Goal: Task Accomplishment & Management: Complete application form

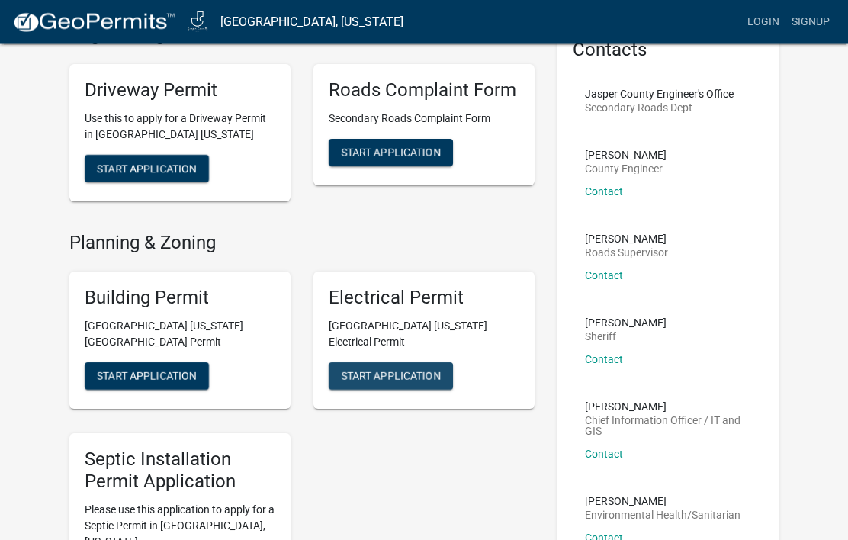
scroll to position [86, 0]
click at [174, 370] on span "Start Application" at bounding box center [147, 376] width 100 height 12
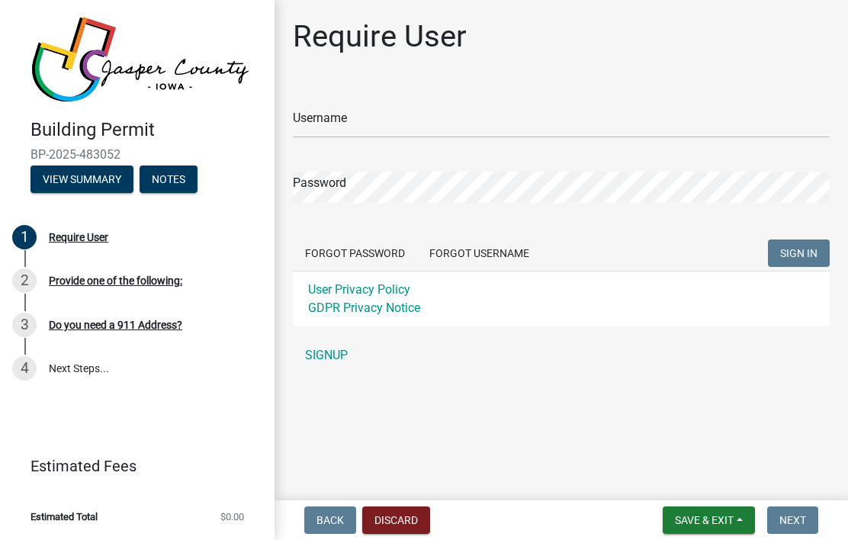
click at [329, 355] on link "SIGNUP" at bounding box center [561, 355] width 537 height 31
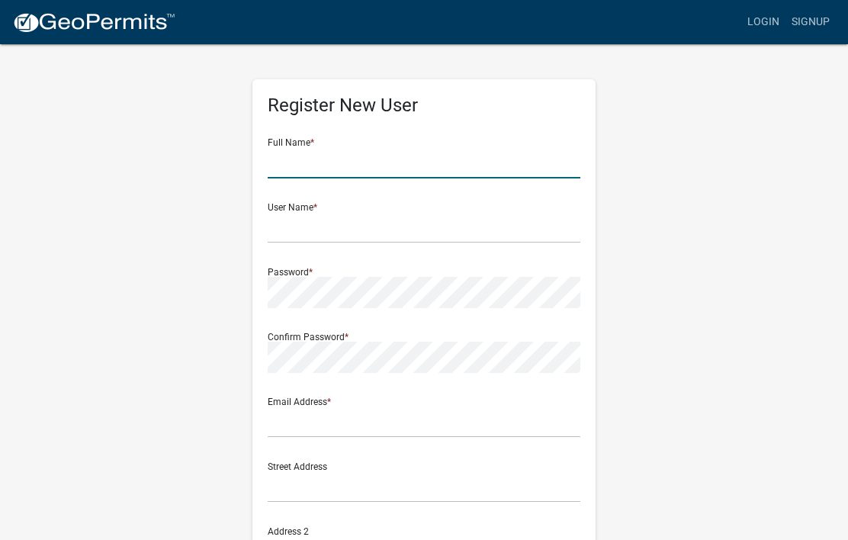
click at [463, 153] on input "text" at bounding box center [424, 162] width 313 height 31
type input "[PERSON_NAME]"
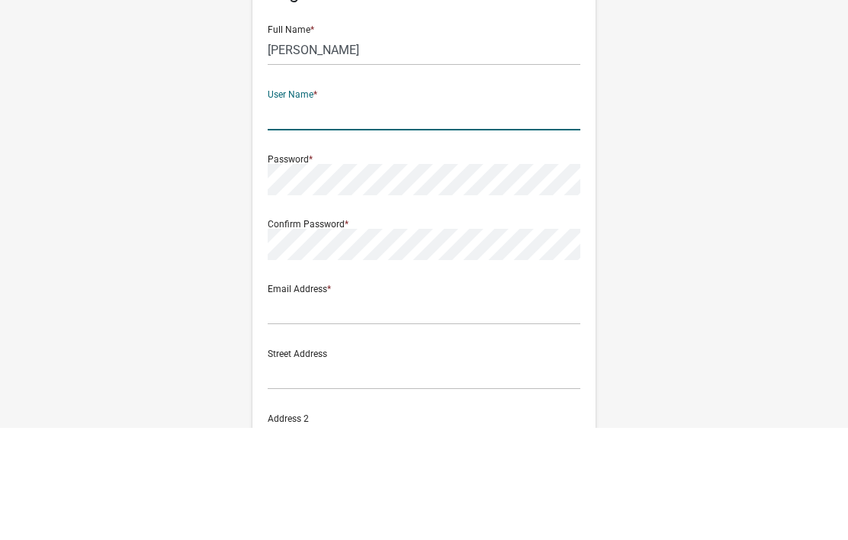
type input "[EMAIL_ADDRESS][DOMAIN_NAME]"
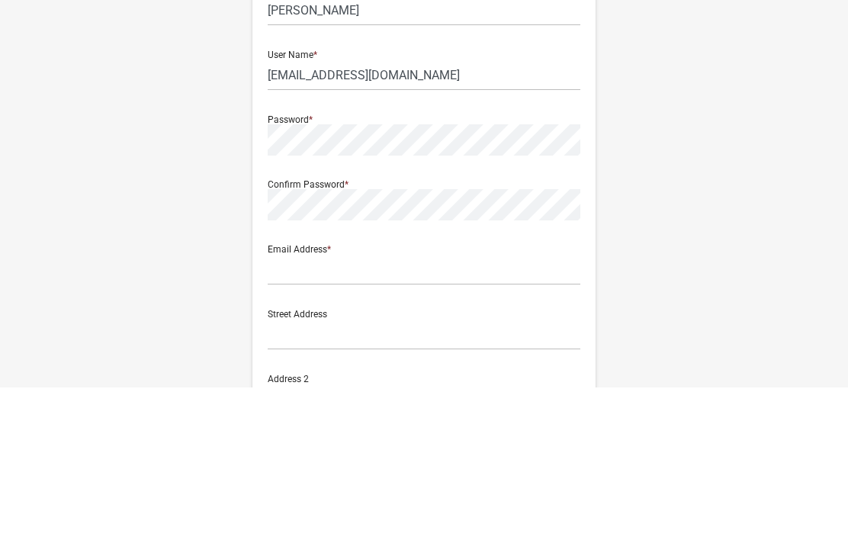
scroll to position [153, 0]
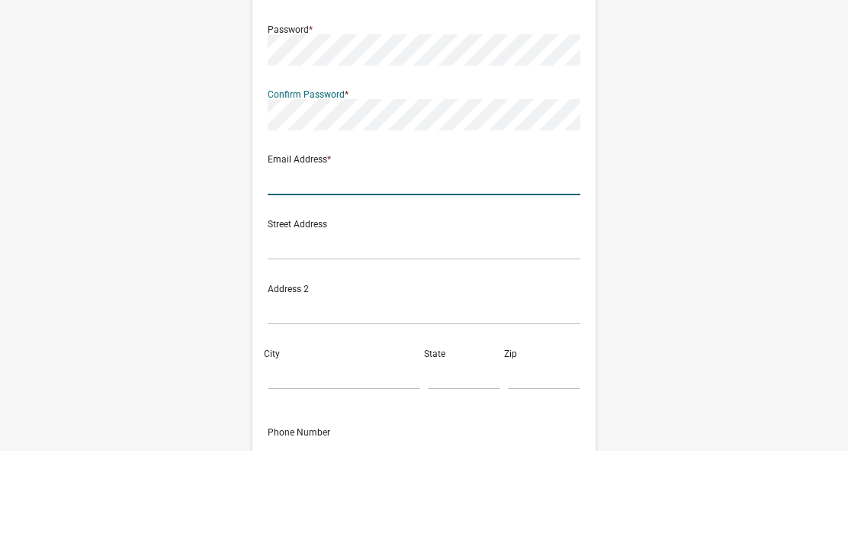
click at [456, 254] on input "text" at bounding box center [424, 269] width 313 height 31
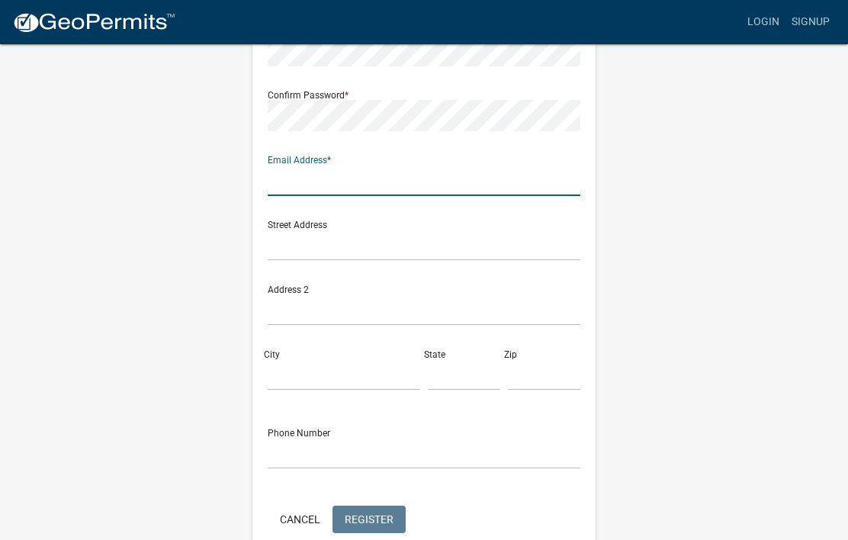
type input "[EMAIL_ADDRESS][DOMAIN_NAME]"
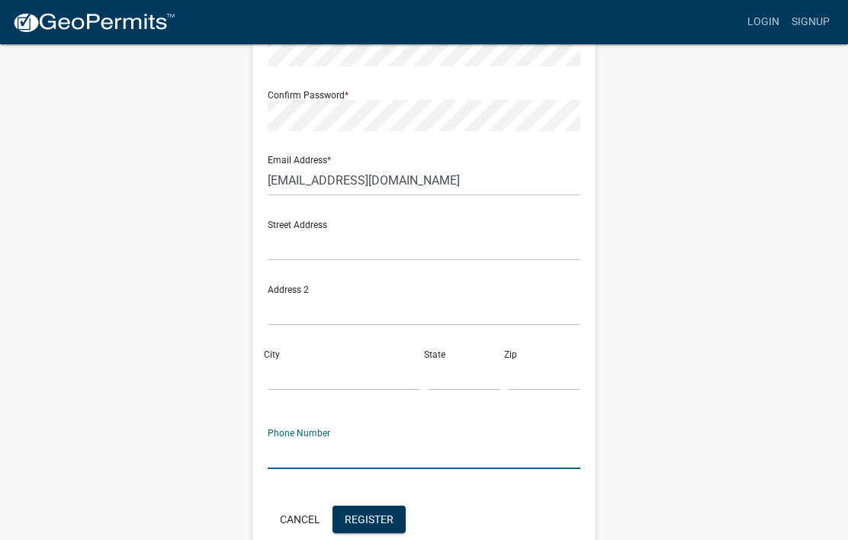
scroll to position [268, 0]
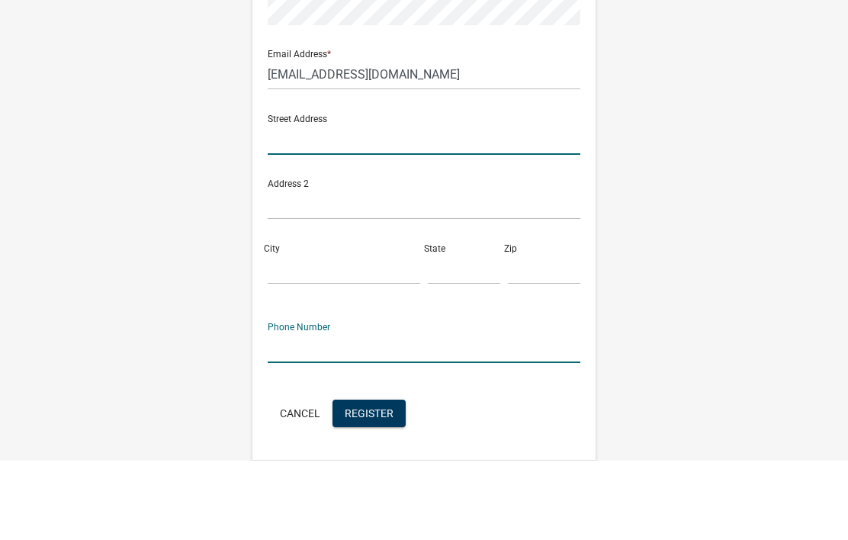
click at [468, 203] on input "text" at bounding box center [424, 218] width 313 height 31
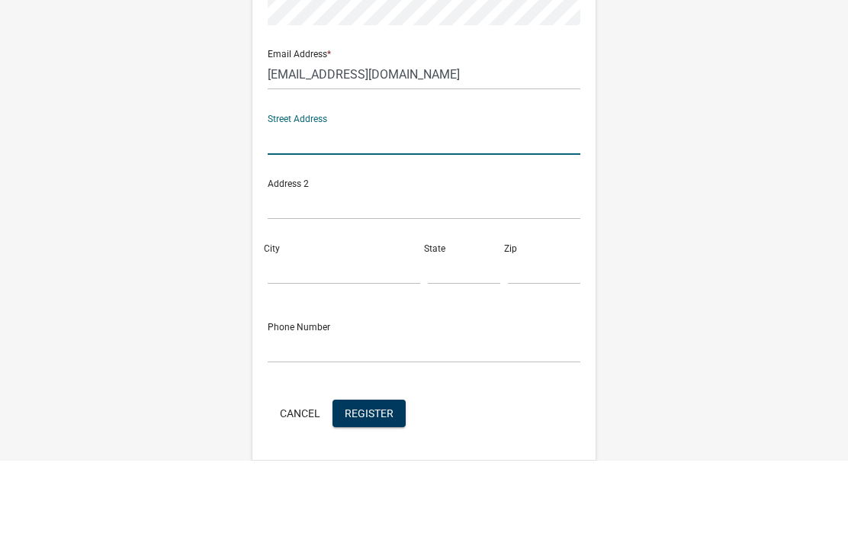
type input "511 Se Trail Ridge Rd"
type input "Grimes"
type input "IA"
type input "50111"
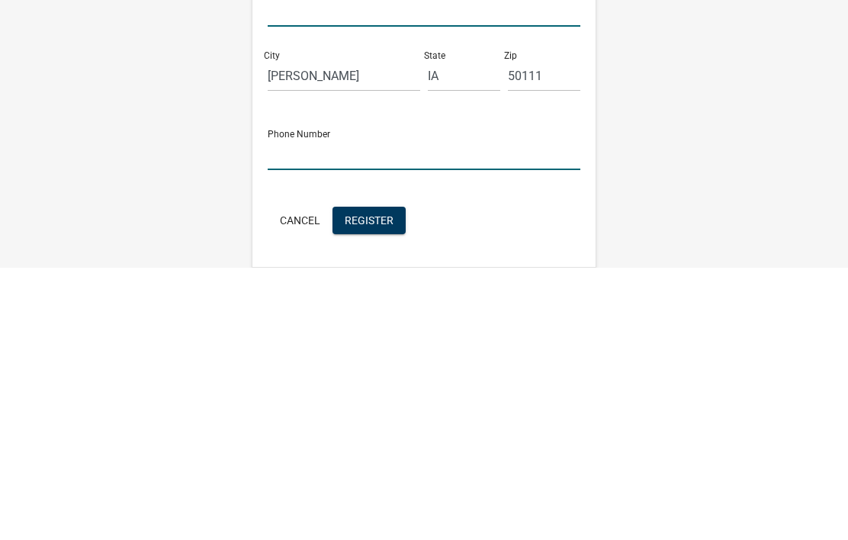
click at [435, 411] on input "text" at bounding box center [424, 426] width 313 height 31
type input "5155089683"
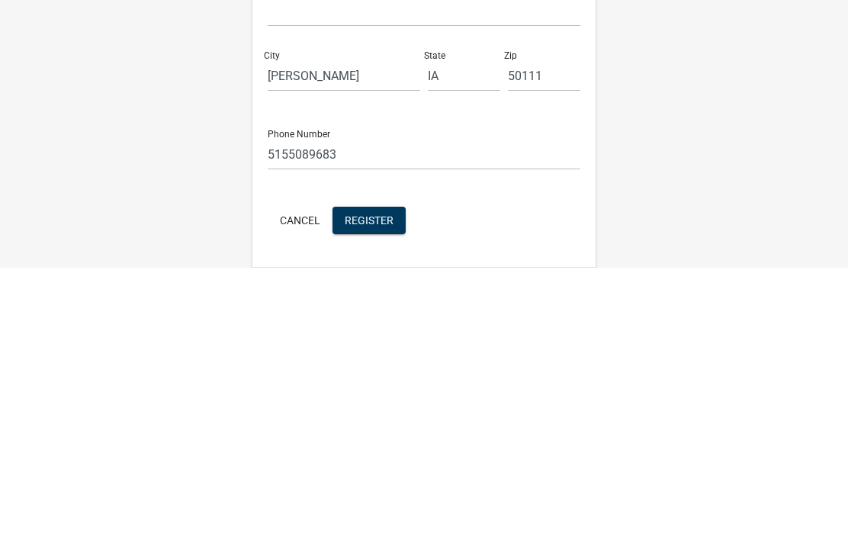
scroll to position [318, 0]
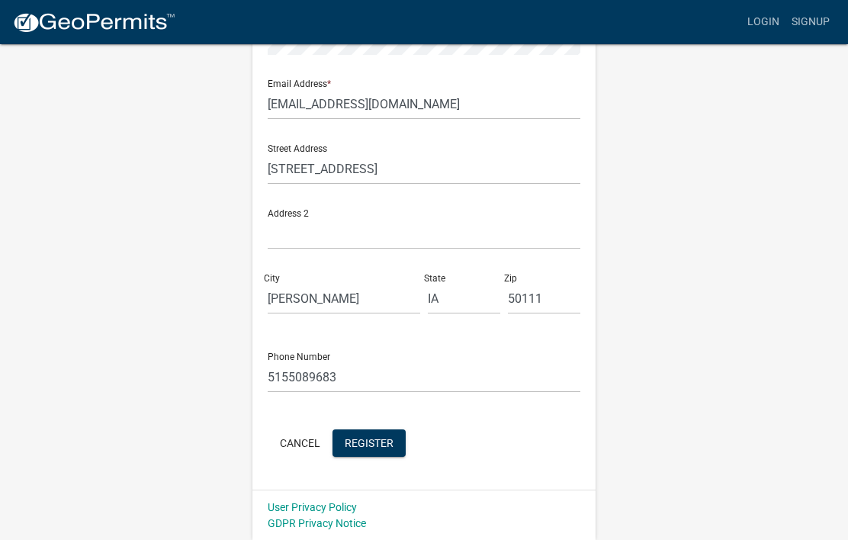
click at [380, 434] on button "Register" at bounding box center [369, 442] width 73 height 27
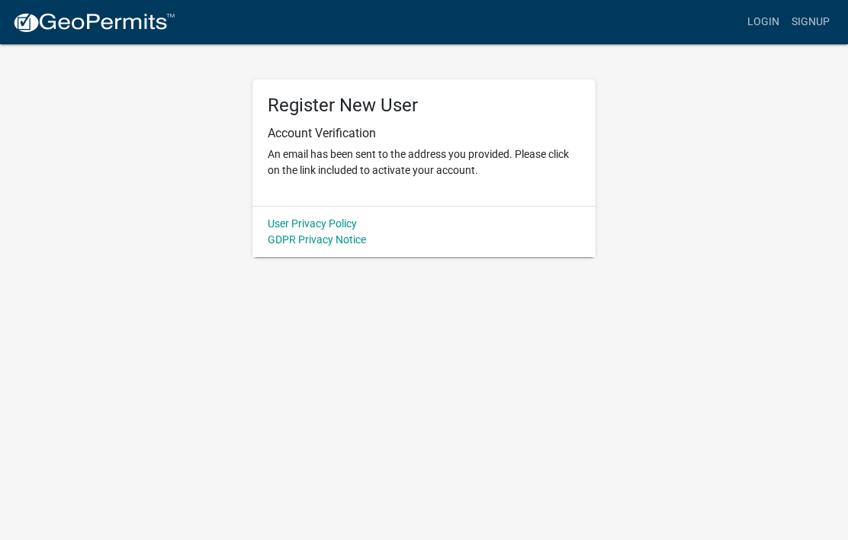
scroll to position [0, 0]
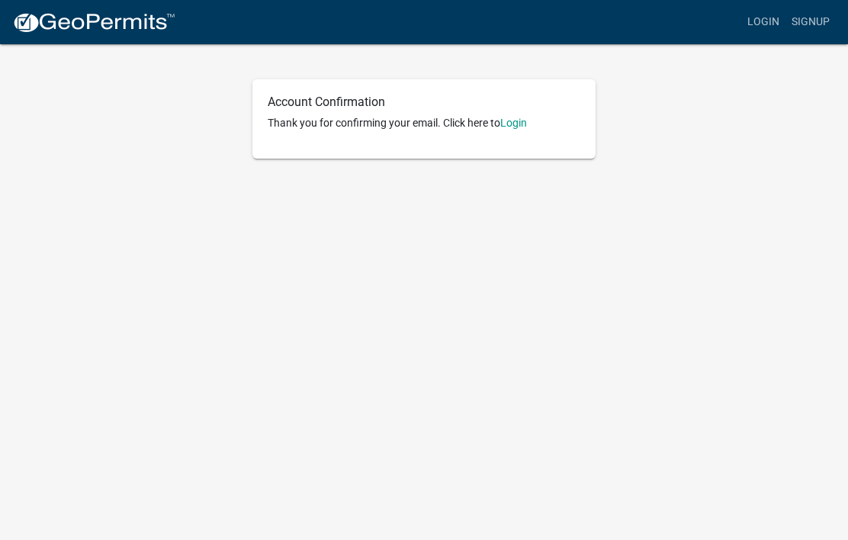
click at [518, 121] on link "Login" at bounding box center [513, 123] width 27 height 12
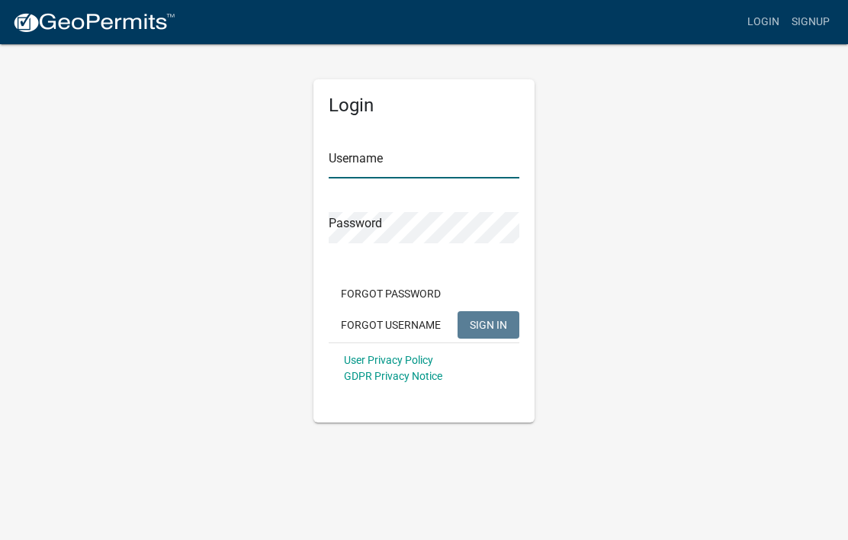
click at [471, 164] on input "Username" at bounding box center [424, 162] width 191 height 31
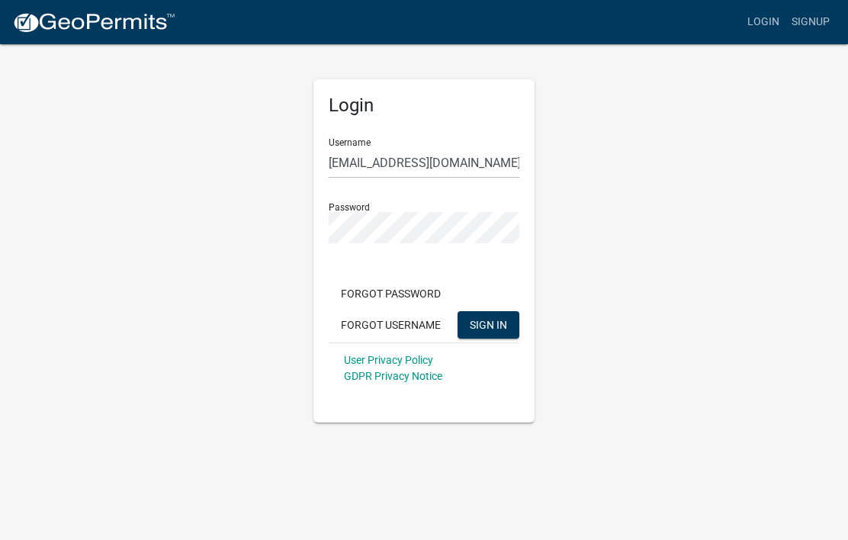
click at [500, 326] on span "SIGN IN" at bounding box center [488, 324] width 37 height 12
click at [346, 162] on input "Matt@4cornersremodeling.com" at bounding box center [424, 162] width 191 height 31
type input "[EMAIL_ADDRESS][DOMAIN_NAME]"
click at [487, 329] on span "SIGN IN" at bounding box center [488, 324] width 37 height 12
click at [490, 326] on span "SIGN IN" at bounding box center [488, 324] width 37 height 12
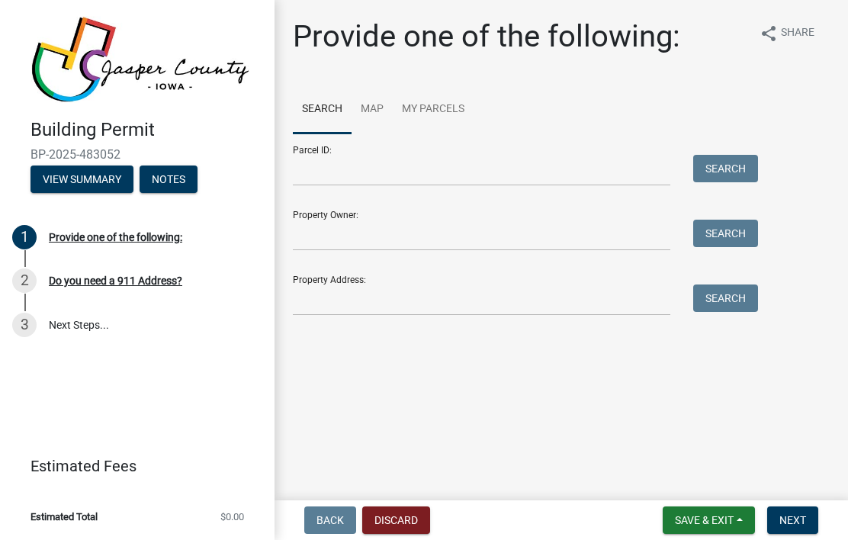
click at [799, 512] on button "Next" at bounding box center [792, 519] width 51 height 27
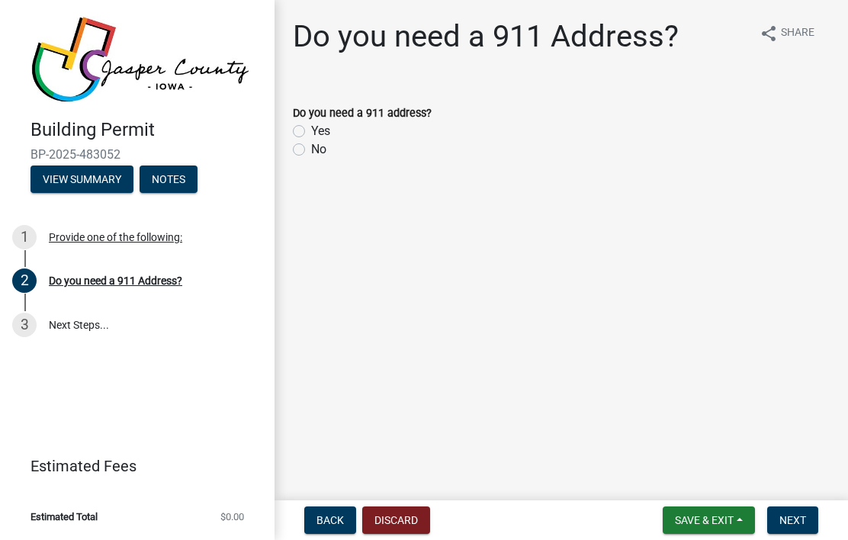
click at [339, 518] on span "Back" at bounding box center [330, 520] width 27 height 12
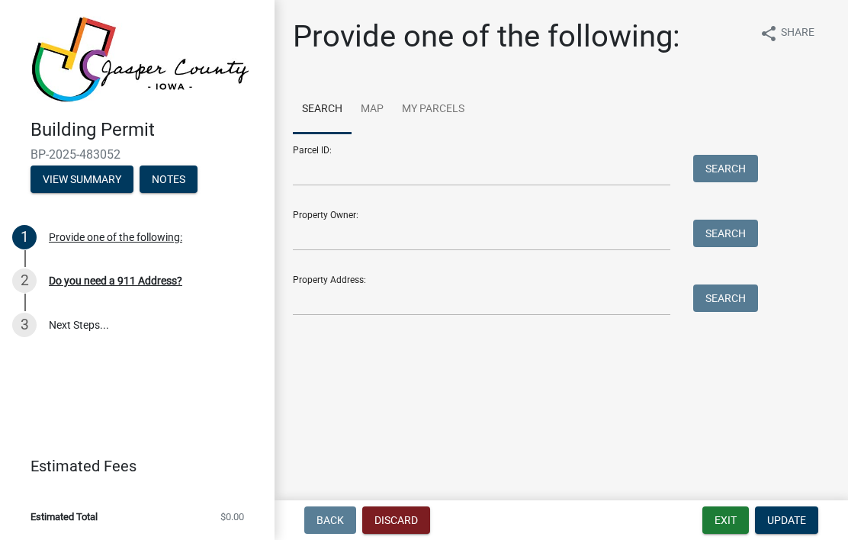
click at [179, 65] on img at bounding box center [141, 59] width 220 height 87
click at [722, 516] on button "Exit" at bounding box center [725, 519] width 47 height 27
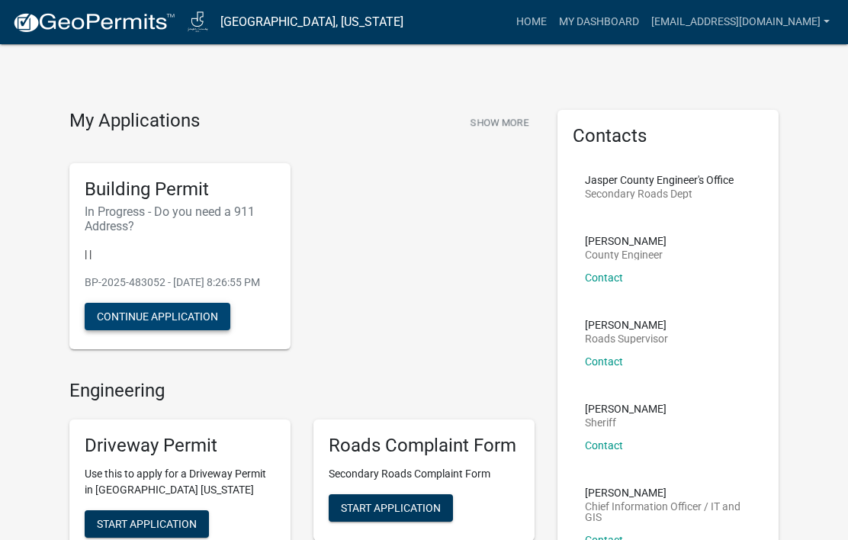
click at [178, 330] on button "Continue Application" at bounding box center [158, 316] width 146 height 27
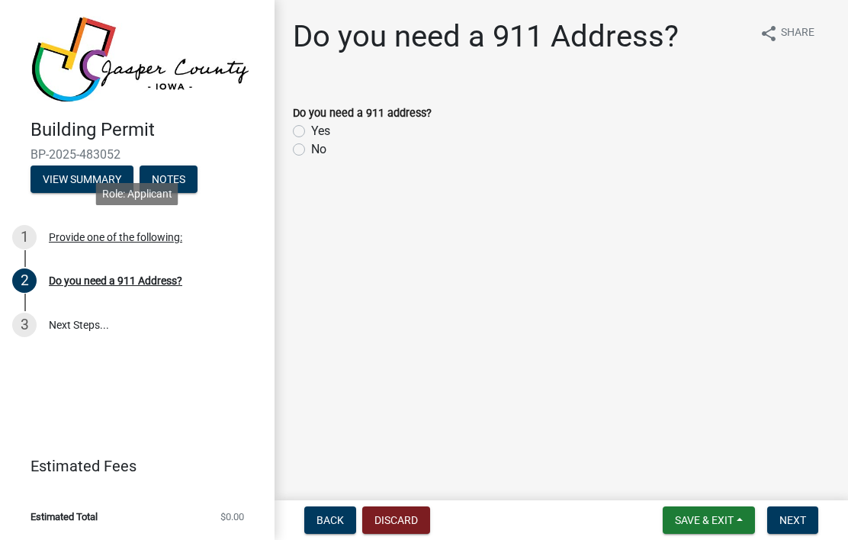
click at [146, 238] on div "Provide one of the following:" at bounding box center [115, 237] width 133 height 11
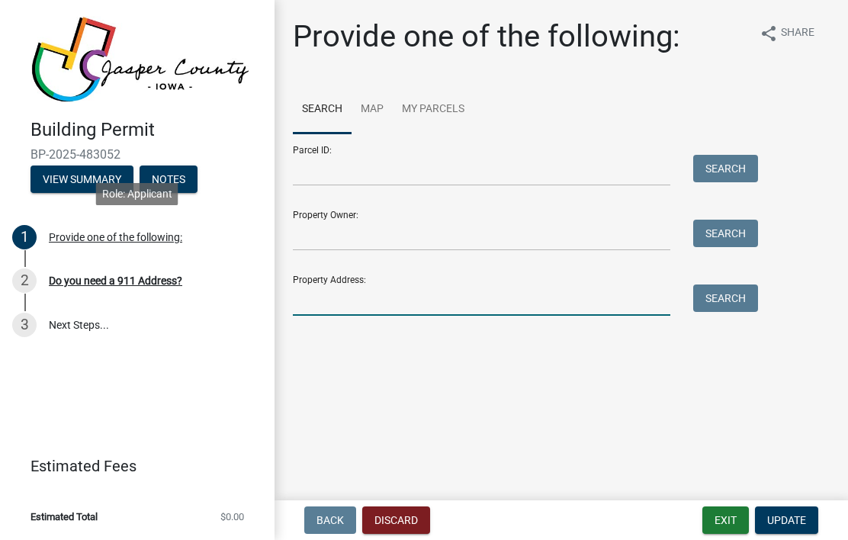
click at [603, 297] on input "Property Address:" at bounding box center [482, 299] width 378 height 31
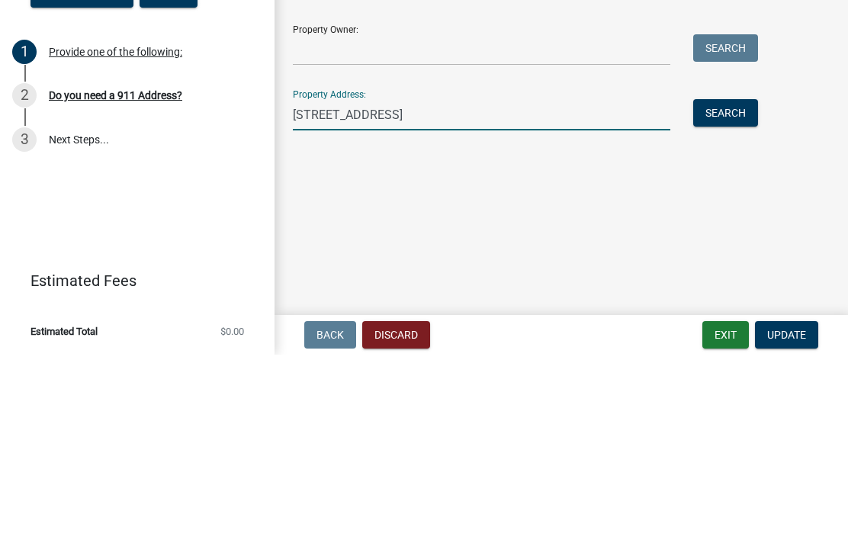
click at [721, 284] on button "Search" at bounding box center [725, 297] width 65 height 27
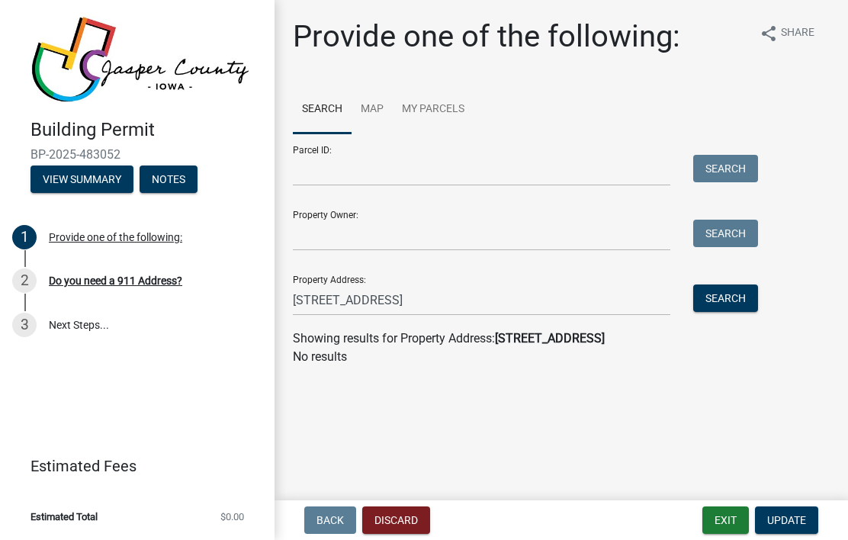
click at [592, 337] on strong "[STREET_ADDRESS]" at bounding box center [550, 338] width 110 height 14
click at [541, 294] on input "[STREET_ADDRESS]" at bounding box center [482, 299] width 378 height 31
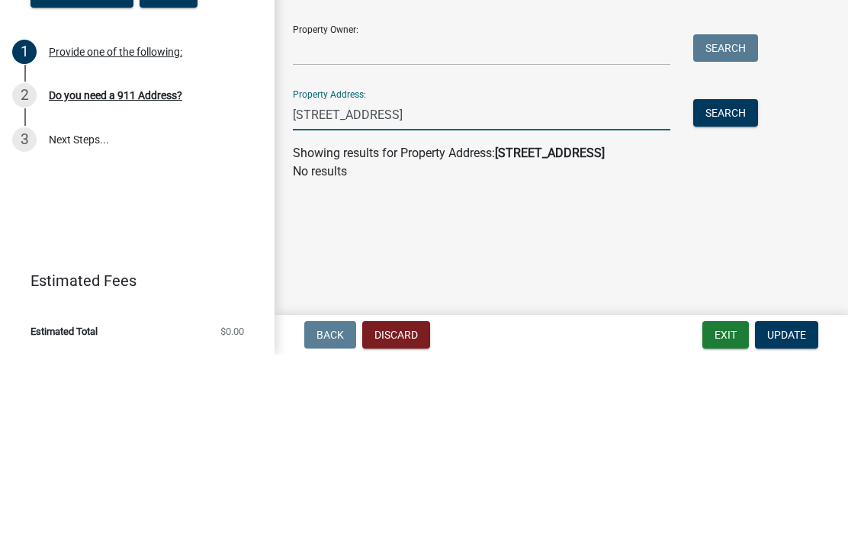
click at [728, 284] on button "Search" at bounding box center [725, 297] width 65 height 27
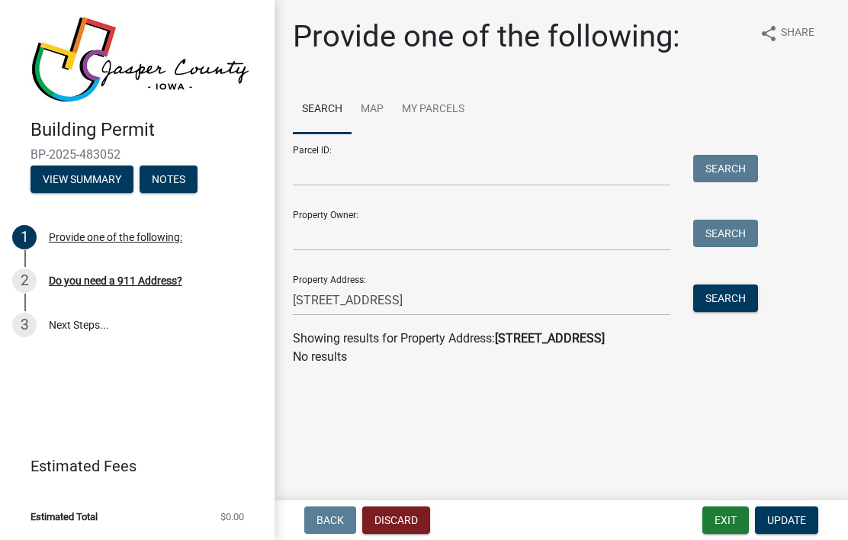
click at [728, 310] on button "Search" at bounding box center [725, 297] width 65 height 27
click at [370, 304] on input "[STREET_ADDRESS]" at bounding box center [482, 299] width 378 height 31
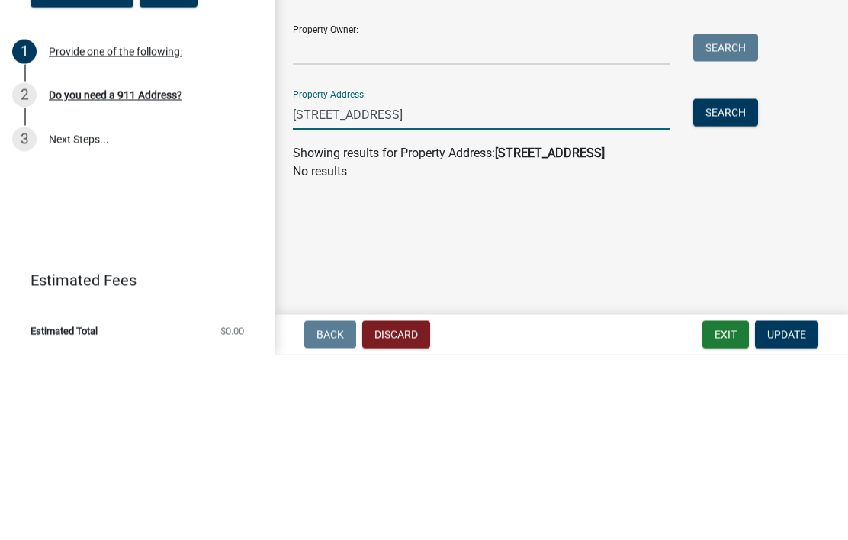
click at [471, 284] on input "[STREET_ADDRESS]" at bounding box center [482, 299] width 378 height 31
click at [728, 284] on button "Search" at bounding box center [725, 297] width 65 height 27
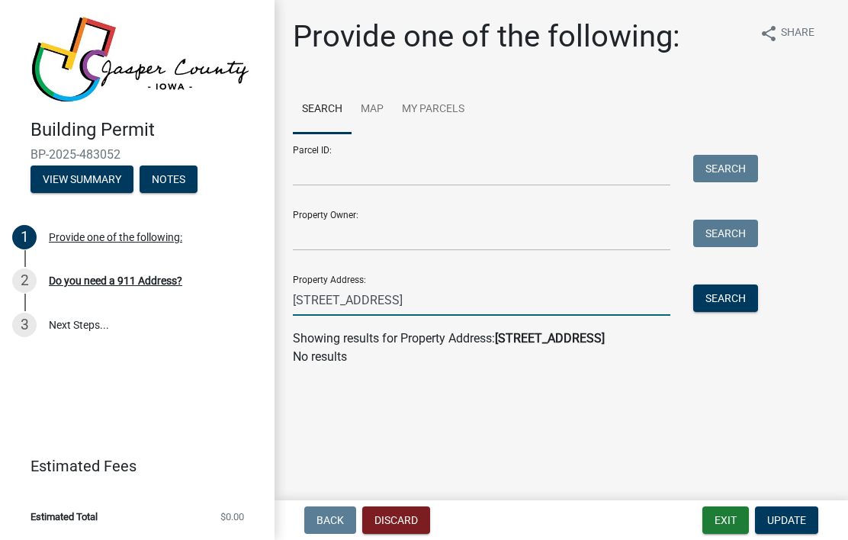
click at [480, 304] on input "[STREET_ADDRESS]" at bounding box center [482, 299] width 378 height 31
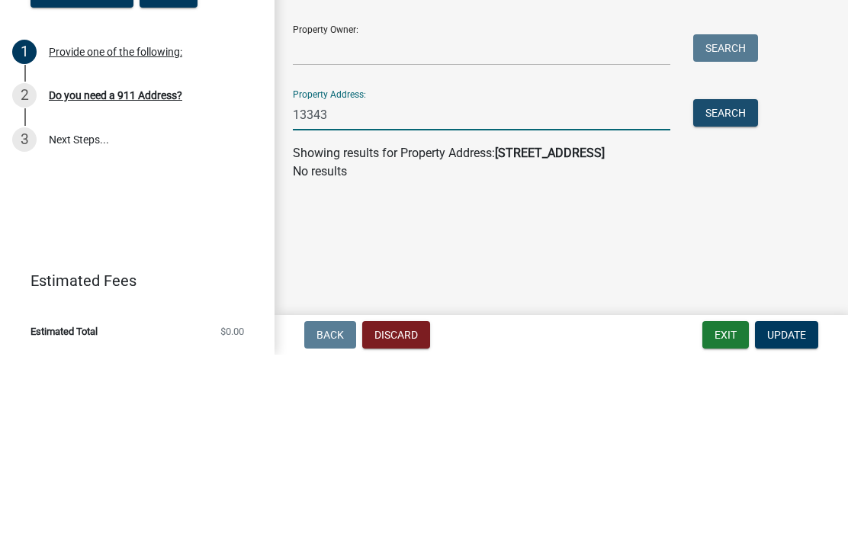
type input "13343"
click at [734, 284] on button "Search" at bounding box center [725, 297] width 65 height 27
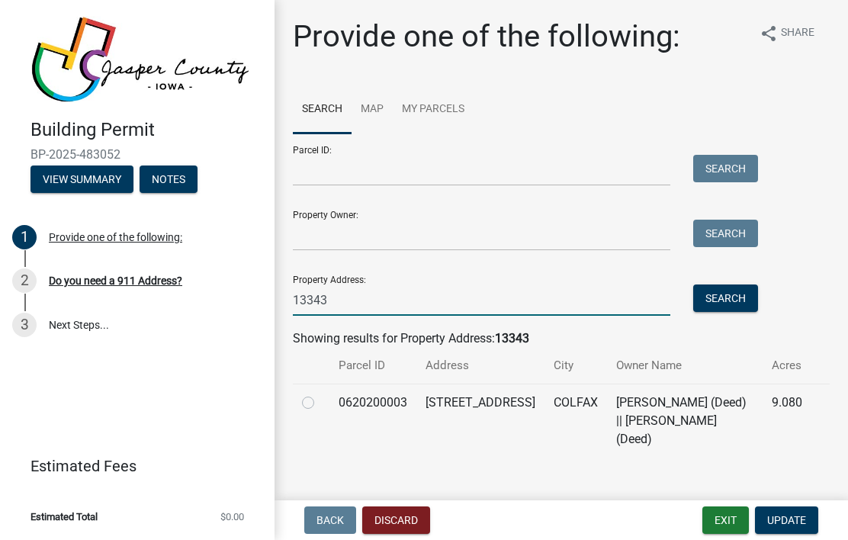
click at [444, 304] on input "13343" at bounding box center [482, 299] width 378 height 31
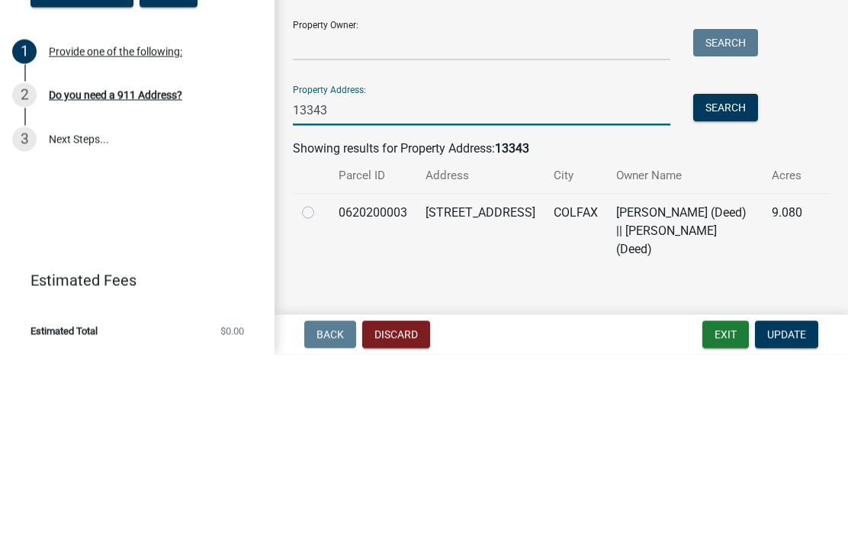
scroll to position [4, 0]
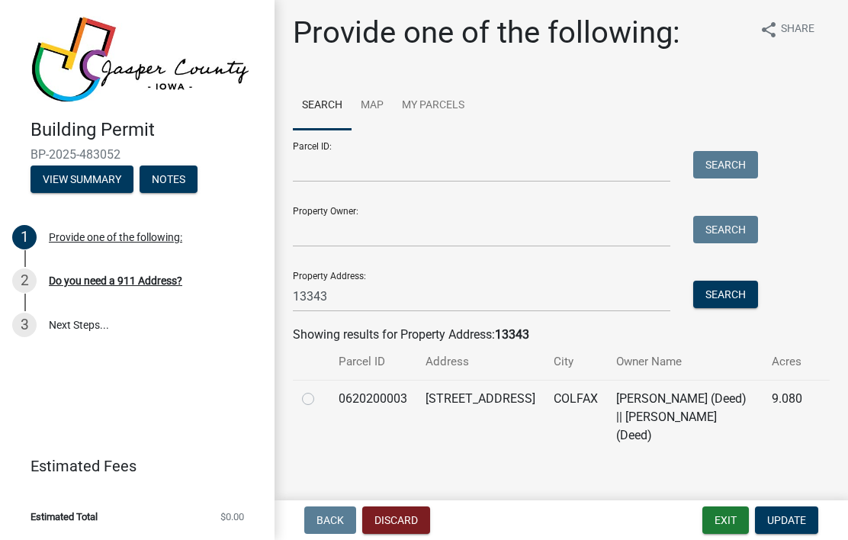
click at [320, 390] on label at bounding box center [320, 390] width 0 height 0
click at [320, 400] on input "radio" at bounding box center [325, 395] width 10 height 10
radio input "true"
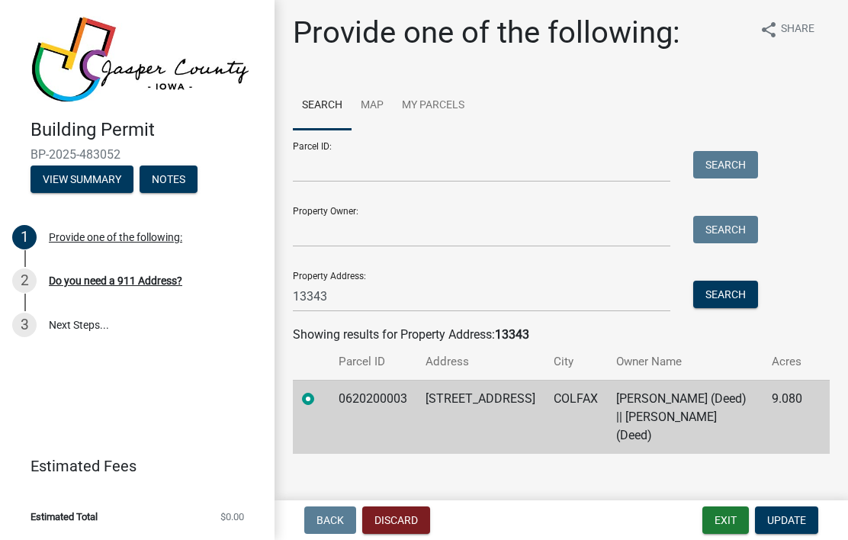
click at [777, 511] on button "Update" at bounding box center [786, 519] width 63 height 27
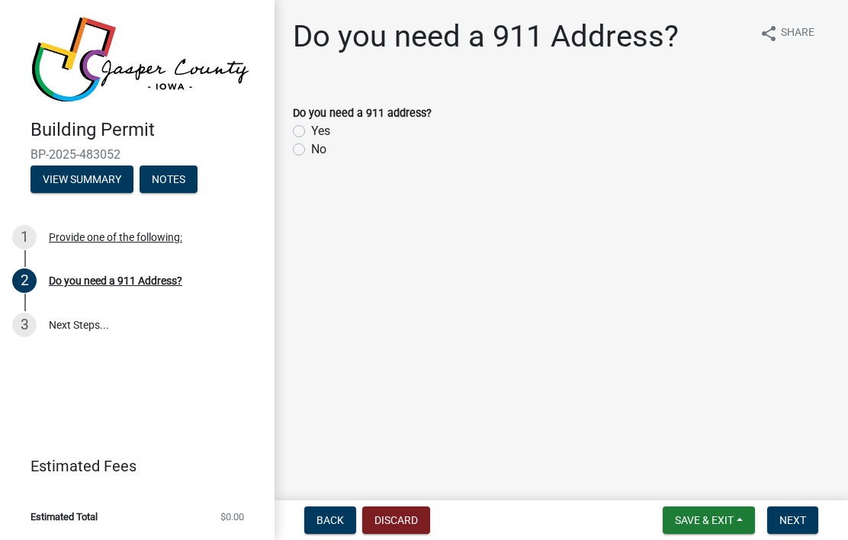
click at [311, 150] on label "No" at bounding box center [318, 149] width 15 height 18
click at [311, 150] on input "No" at bounding box center [316, 145] width 10 height 10
radio input "true"
click at [790, 522] on span "Next" at bounding box center [792, 520] width 27 height 12
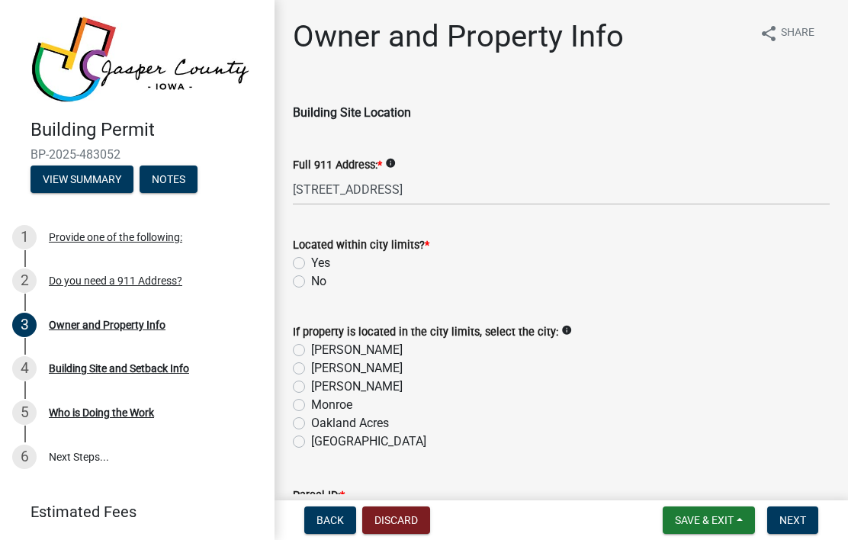
click at [307, 280] on div "No" at bounding box center [561, 281] width 537 height 18
click at [311, 285] on label "No" at bounding box center [318, 281] width 15 height 18
click at [311, 282] on input "No" at bounding box center [316, 277] width 10 height 10
radio input "true"
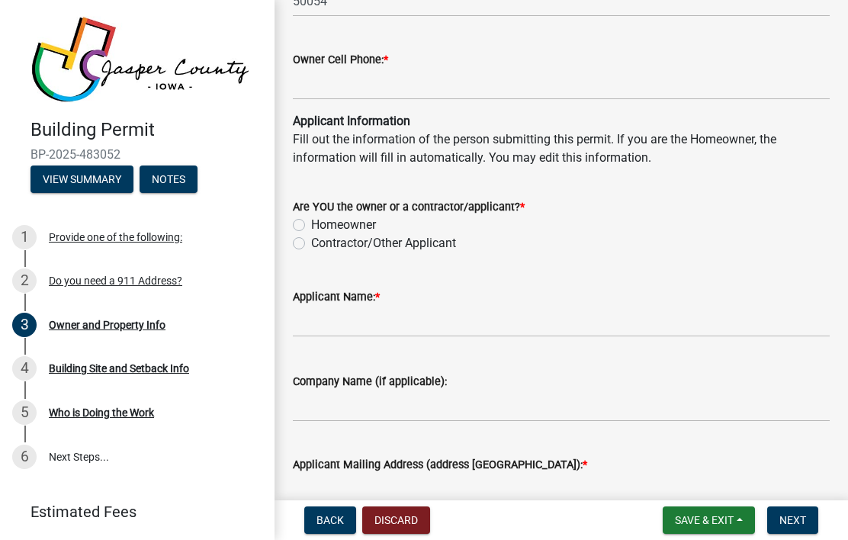
scroll to position [1378, 0]
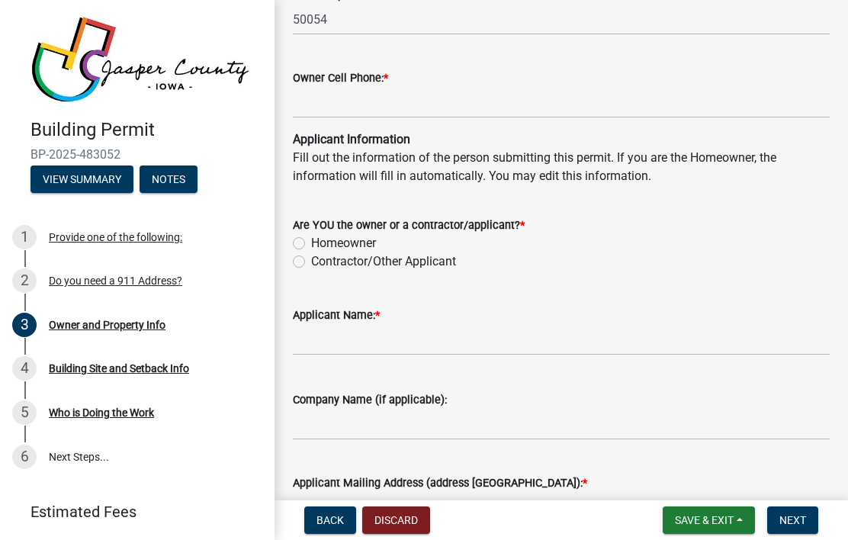
click at [311, 261] on label "Contractor/Other Applicant" at bounding box center [383, 261] width 145 height 18
click at [311, 261] on input "Contractor/Other Applicant" at bounding box center [316, 257] width 10 height 10
radio input "true"
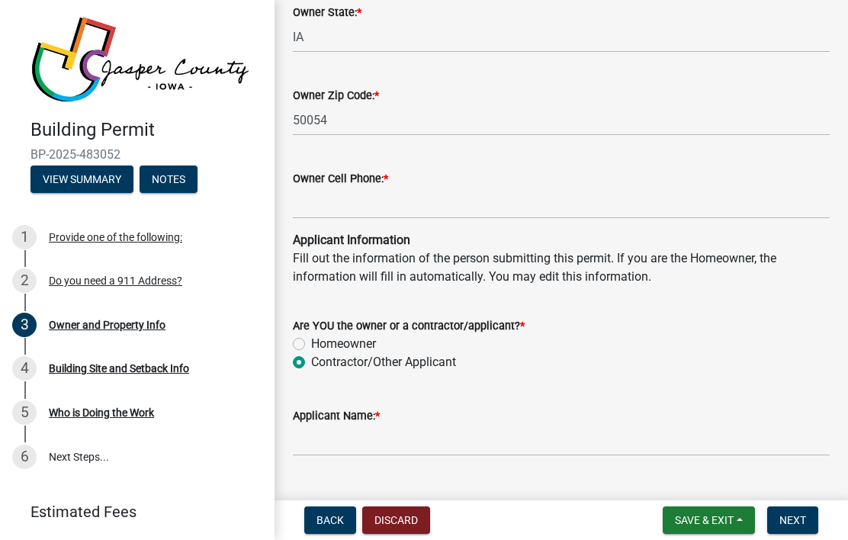
scroll to position [1281, 0]
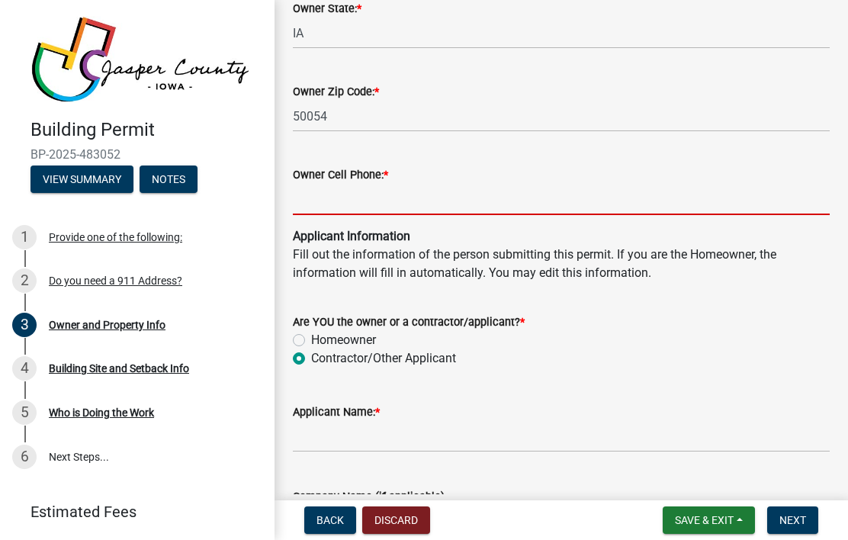
click at [599, 196] on input "Owner Cell Phone: *" at bounding box center [561, 199] width 537 height 31
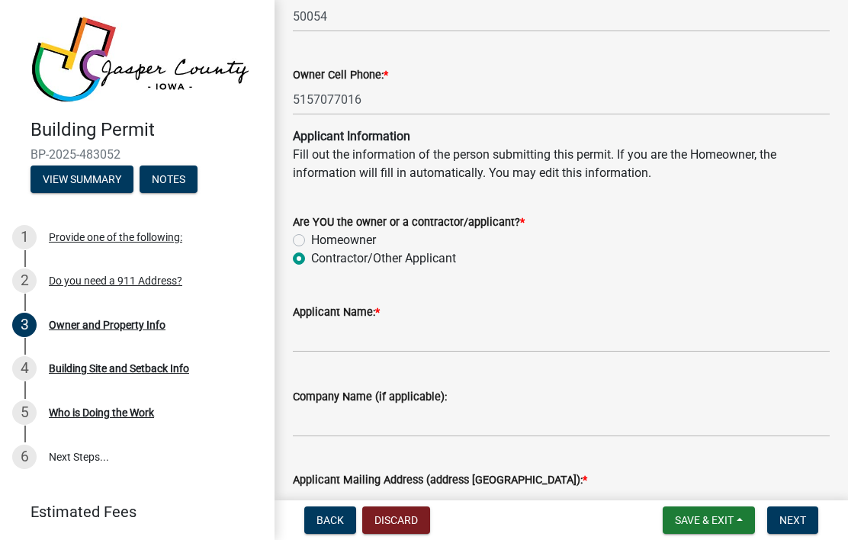
scroll to position [1389, 0]
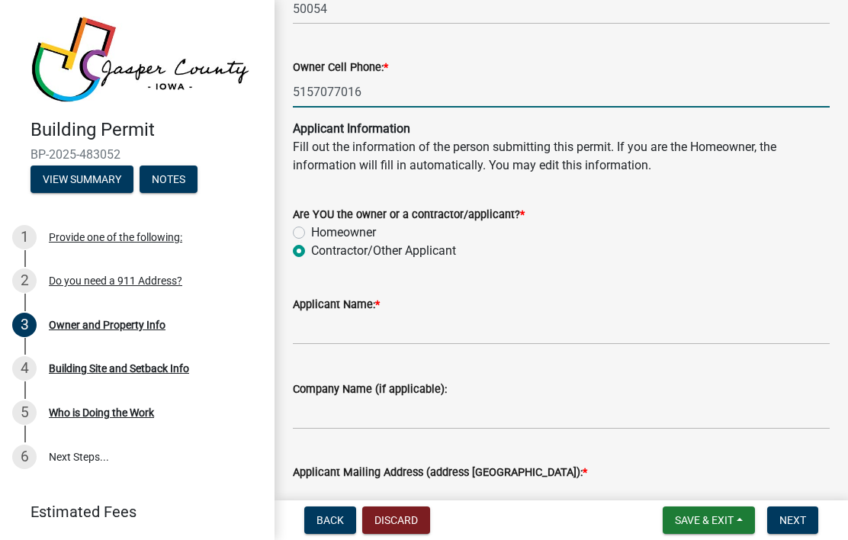
type input "5157077016"
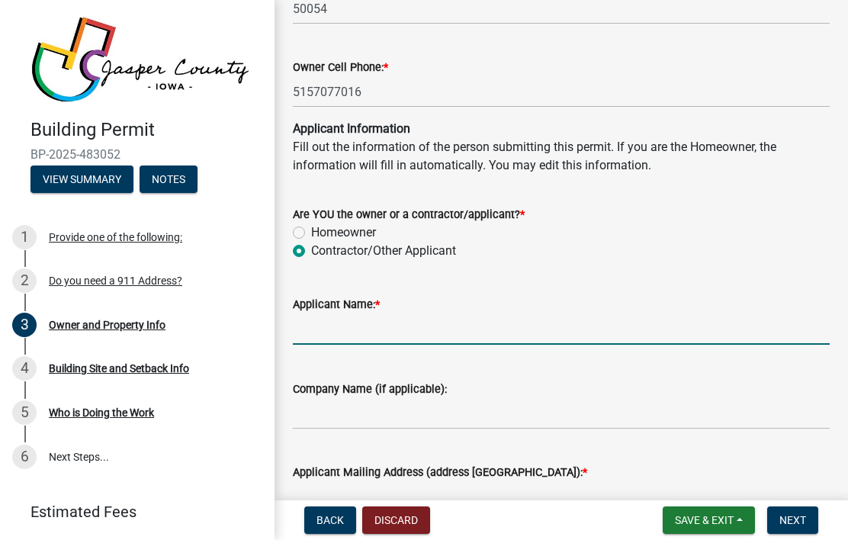
click at [647, 323] on input "Applicant Name: *" at bounding box center [561, 328] width 537 height 31
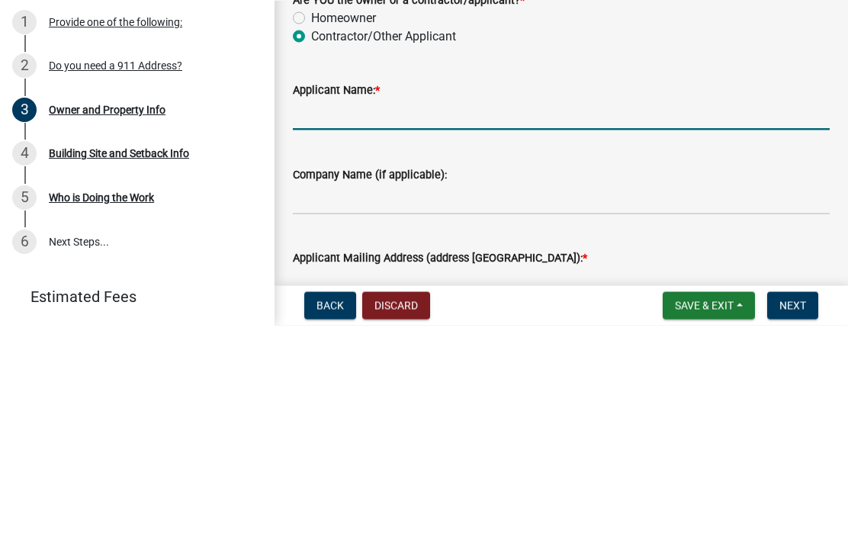
type input "[PERSON_NAME]"
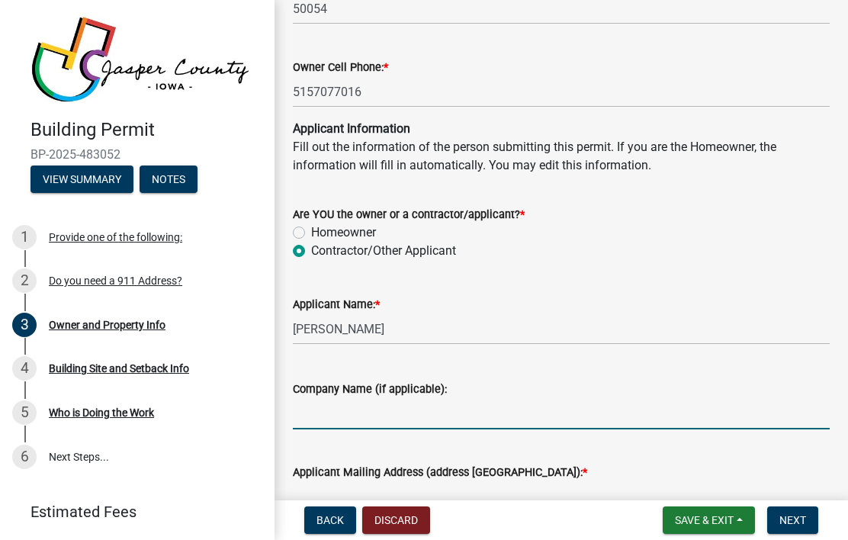
click at [461, 410] on input "Company Name (if applicable):" at bounding box center [561, 413] width 537 height 31
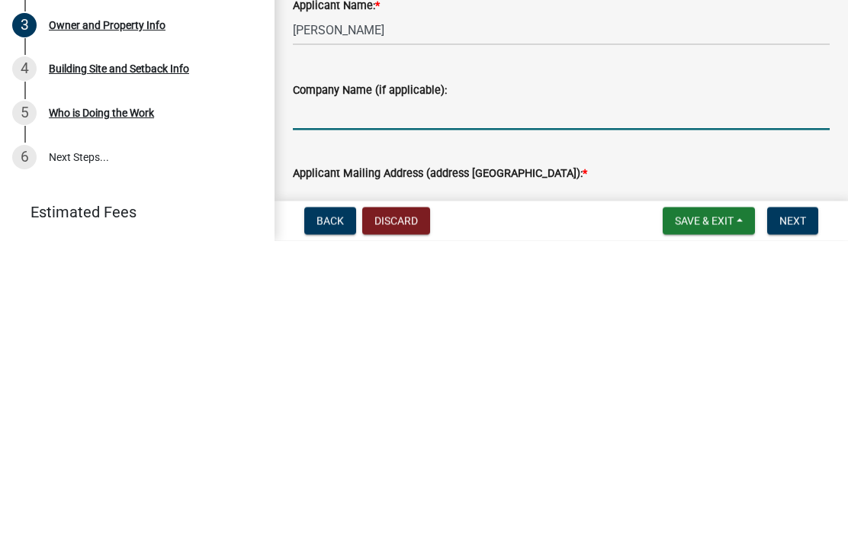
type input "4 Corners Remodeling & Construction, LLC"
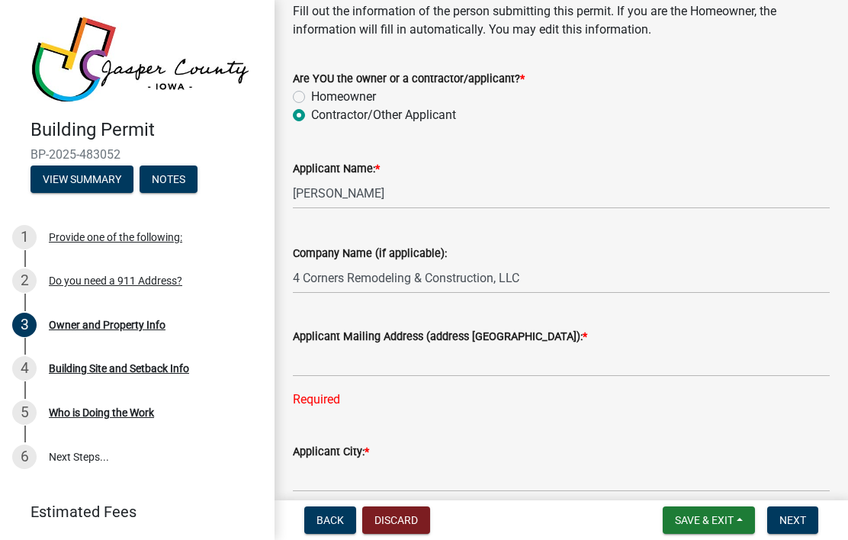
scroll to position [1524, 0]
click at [603, 363] on input "Applicant Mailing Address (address [GEOGRAPHIC_DATA]): *" at bounding box center [561, 361] width 537 height 31
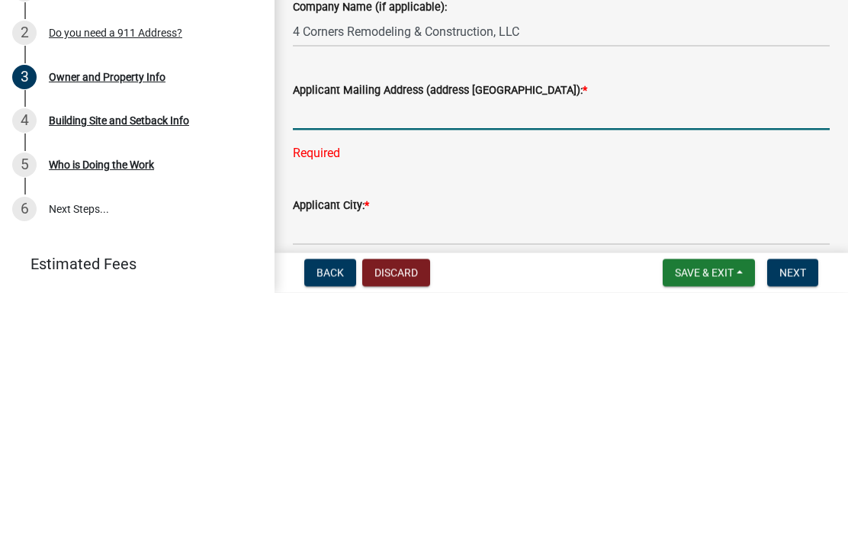
type input "[STREET_ADDRESS]"
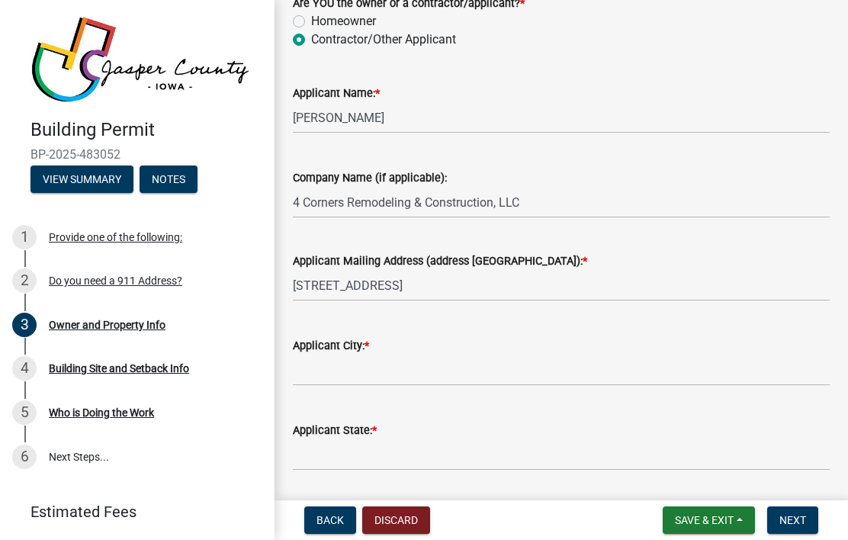
scroll to position [1601, 0]
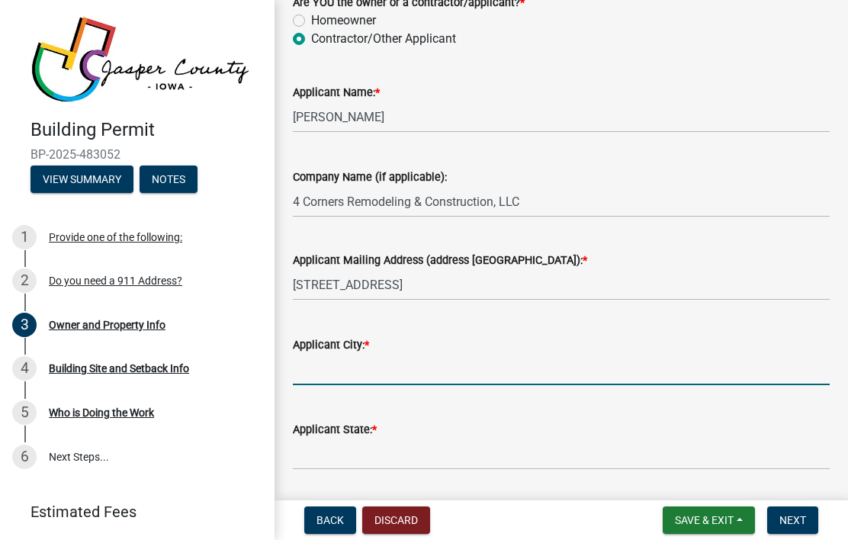
click at [540, 372] on input "Applicant City: *" at bounding box center [561, 369] width 537 height 31
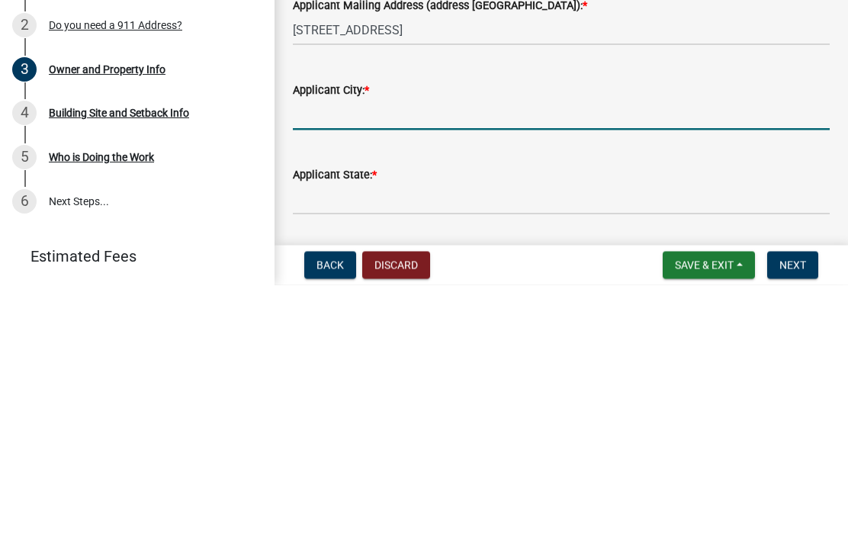
type input "[PERSON_NAME]"
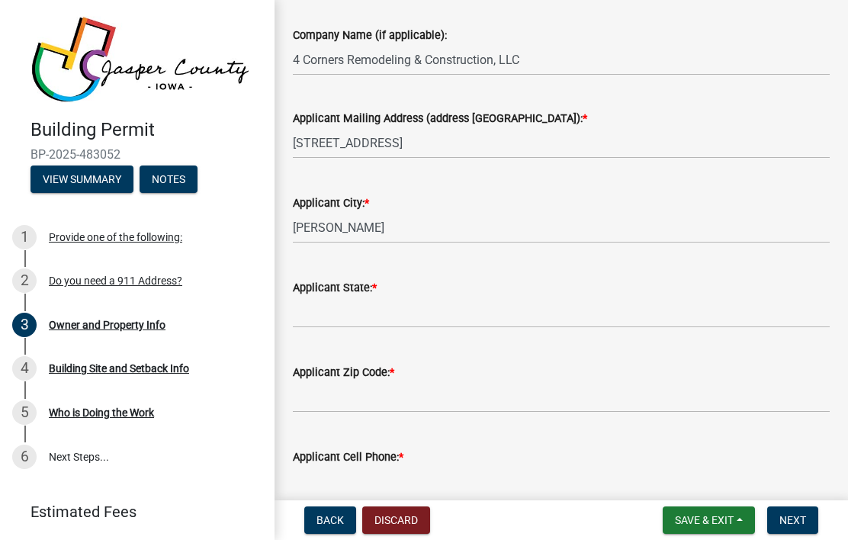
scroll to position [1747, 0]
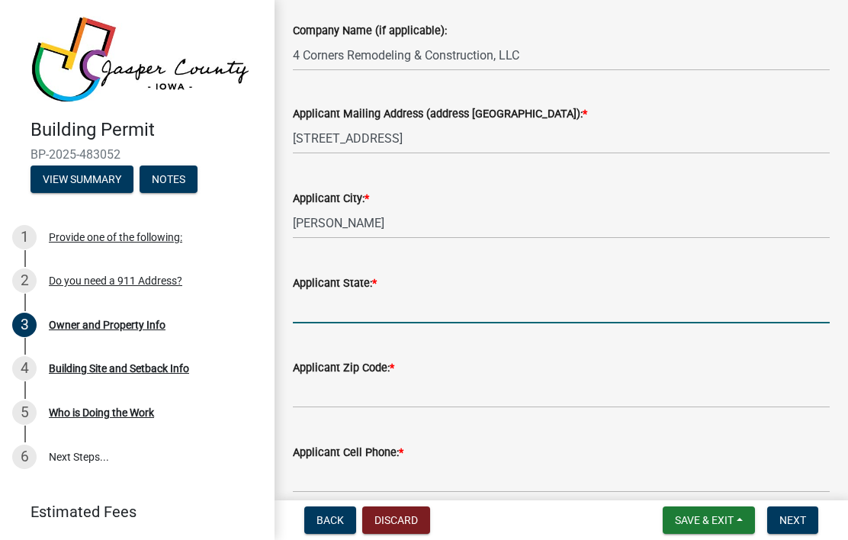
click at [565, 316] on input "Applicant State: *" at bounding box center [561, 307] width 537 height 31
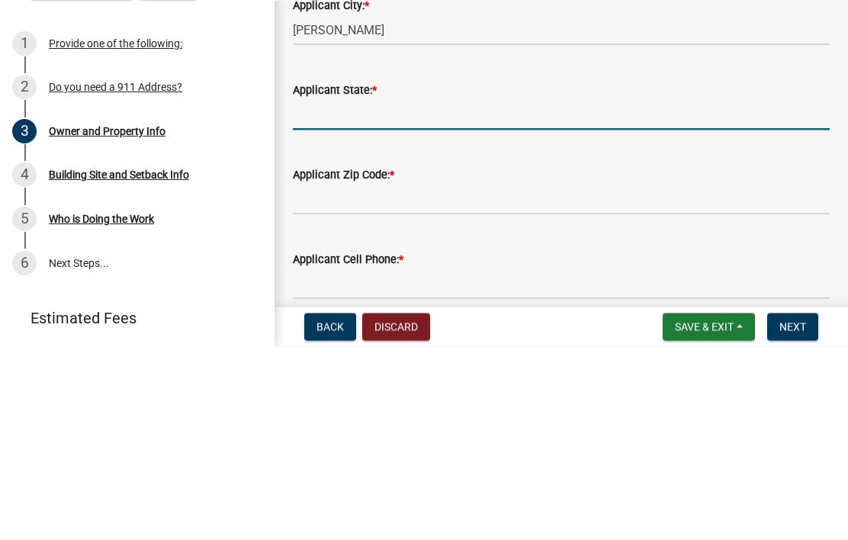
type input "IA"
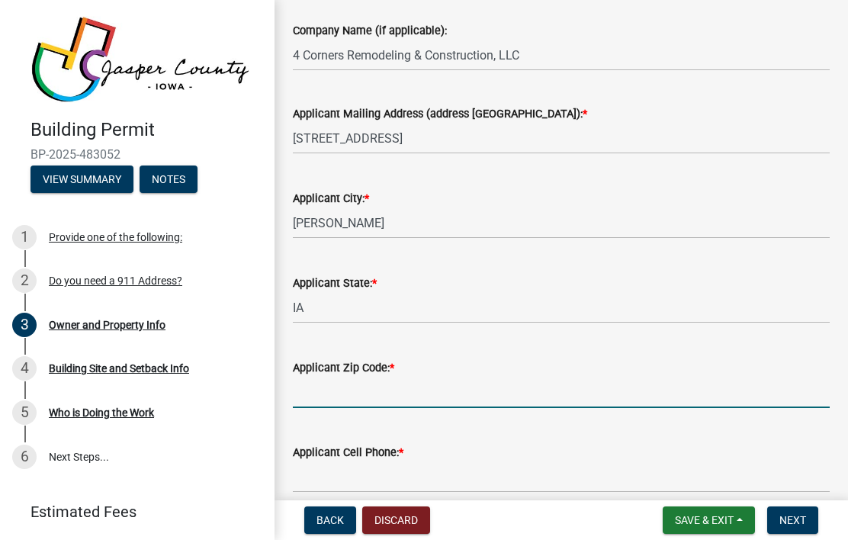
click at [471, 383] on input "Applicant Zip Code: *" at bounding box center [561, 392] width 537 height 31
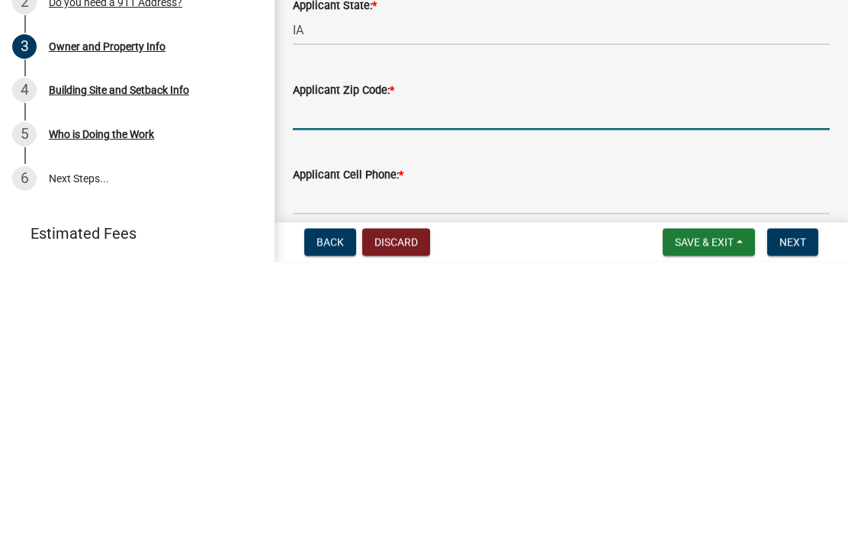
type input "50111"
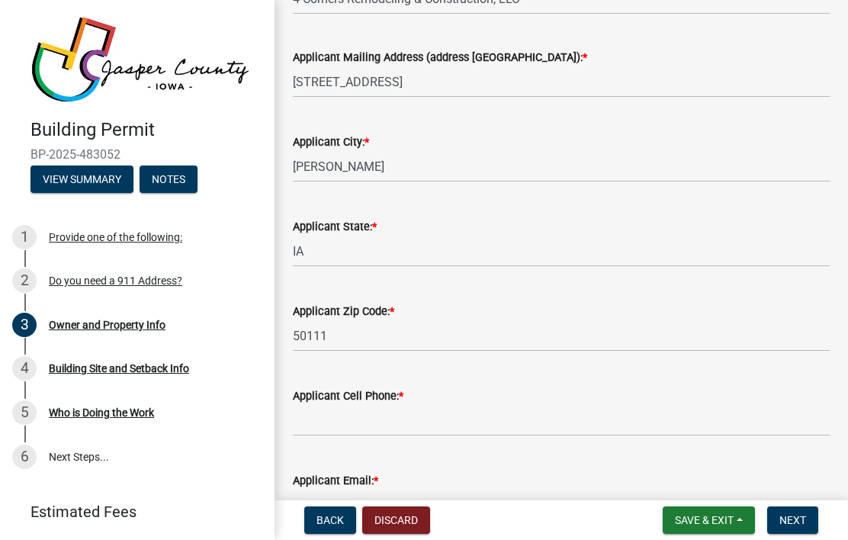
scroll to position [1814, 0]
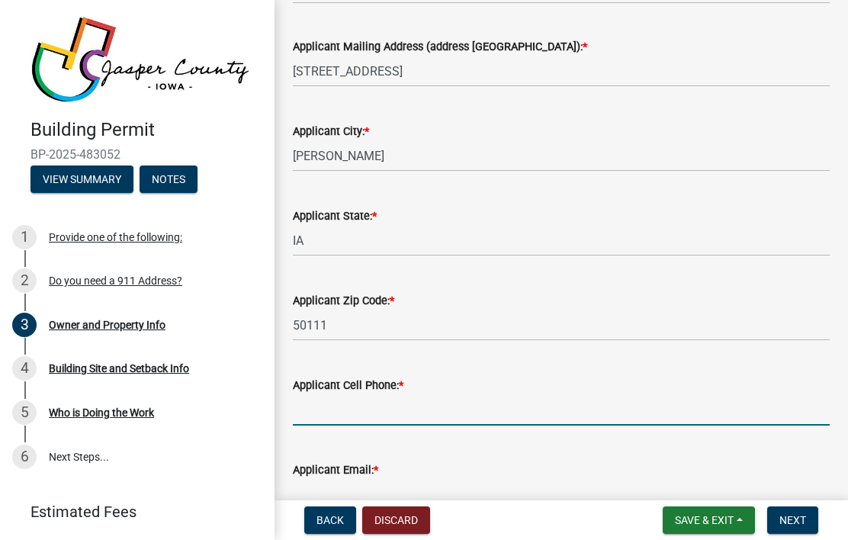
click at [464, 405] on input "Applicant Cell Phone: *" at bounding box center [561, 409] width 537 height 31
click at [442, 410] on input "5155086683" at bounding box center [561, 409] width 537 height 31
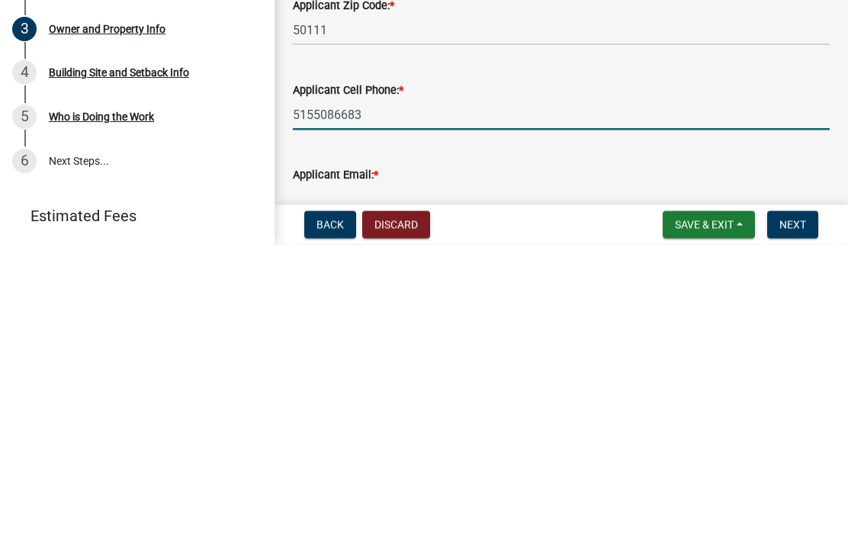
type input "5155089683"
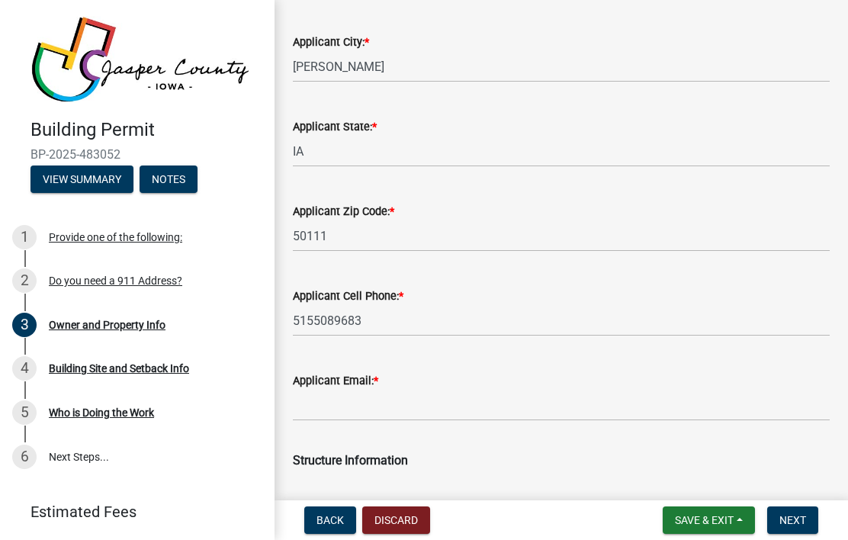
scroll to position [1939, 0]
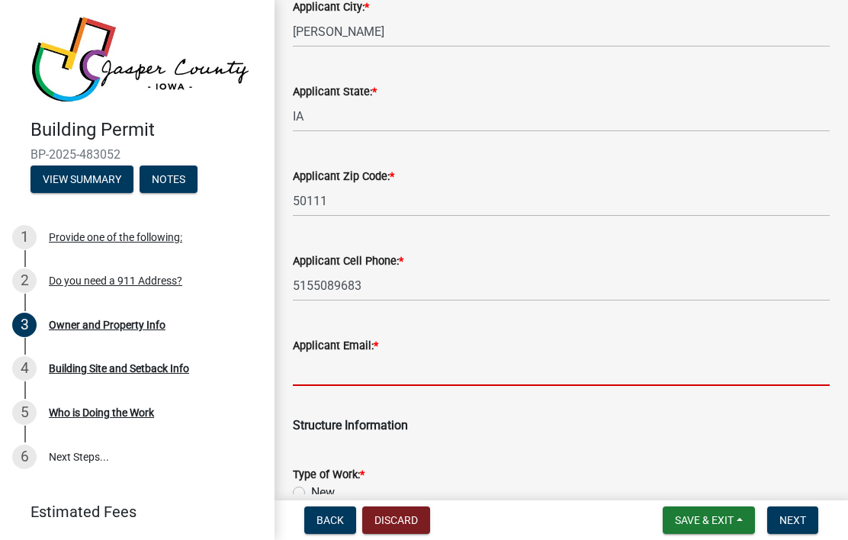
click at [523, 373] on input "Applicant Email: *" at bounding box center [561, 370] width 537 height 31
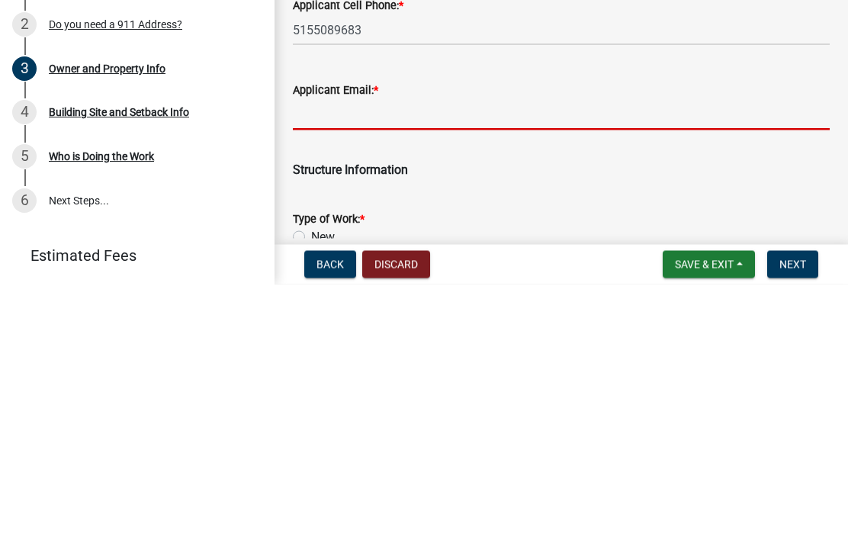
type input "[EMAIL_ADDRESS][DOMAIN_NAME]"
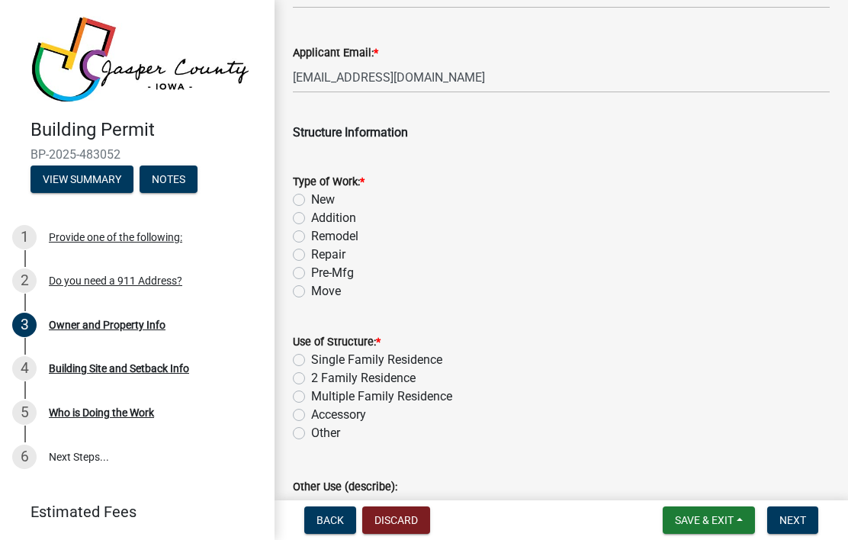
scroll to position [2231, 0]
click at [314, 212] on label "Addition" at bounding box center [333, 219] width 45 height 18
click at [314, 212] on input "Addition" at bounding box center [316, 215] width 10 height 10
radio input "true"
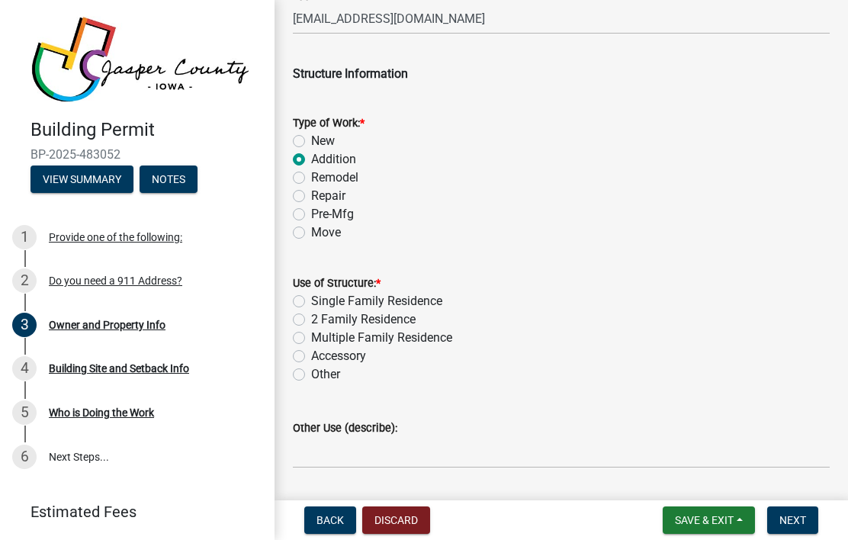
scroll to position [2296, 0]
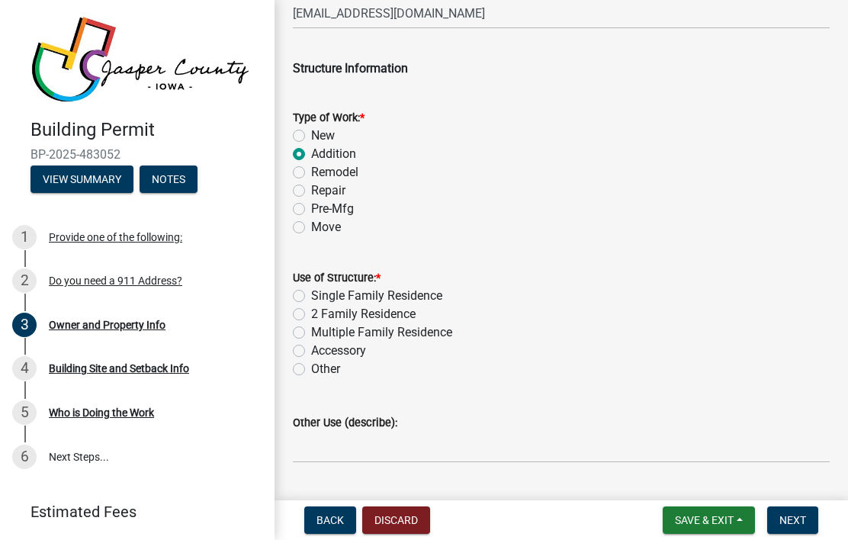
click at [311, 370] on label "Other" at bounding box center [325, 369] width 29 height 18
click at [311, 370] on input "Other" at bounding box center [316, 365] width 10 height 10
radio input "true"
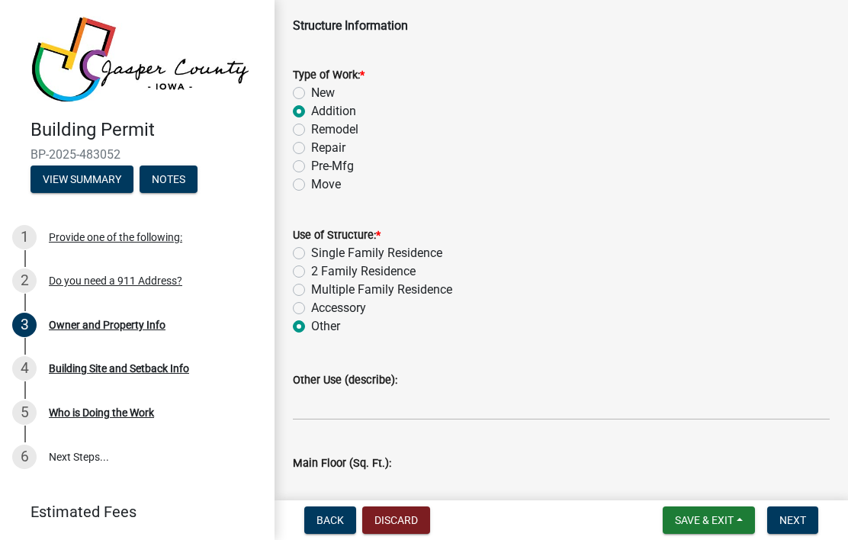
scroll to position [2343, 0]
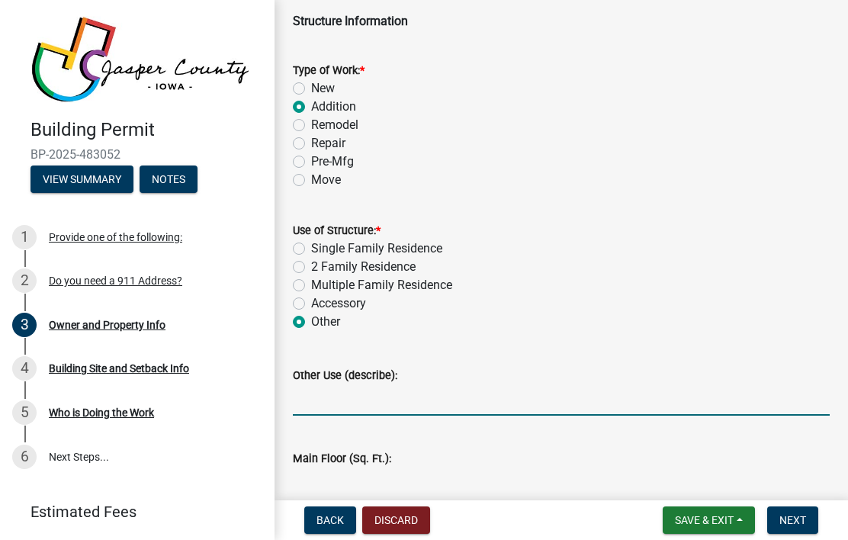
click at [432, 404] on input "Other Use (describe):" at bounding box center [561, 399] width 537 height 31
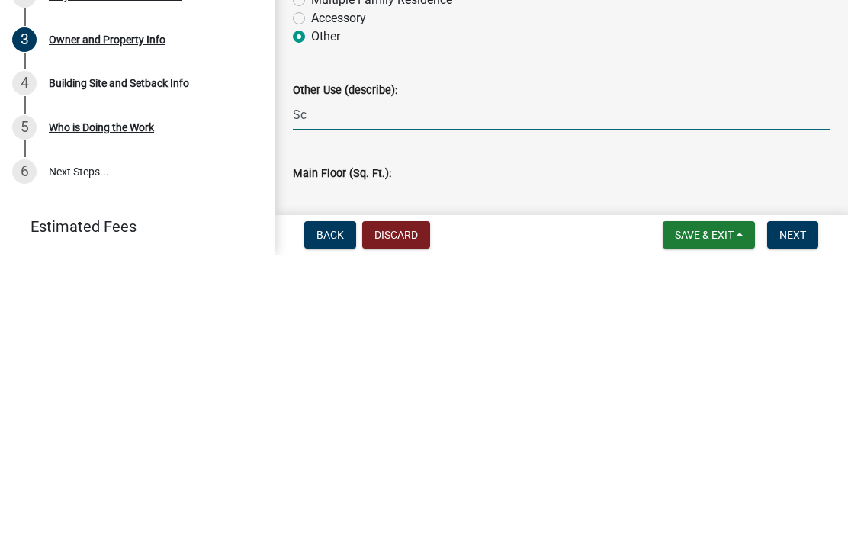
type input "S"
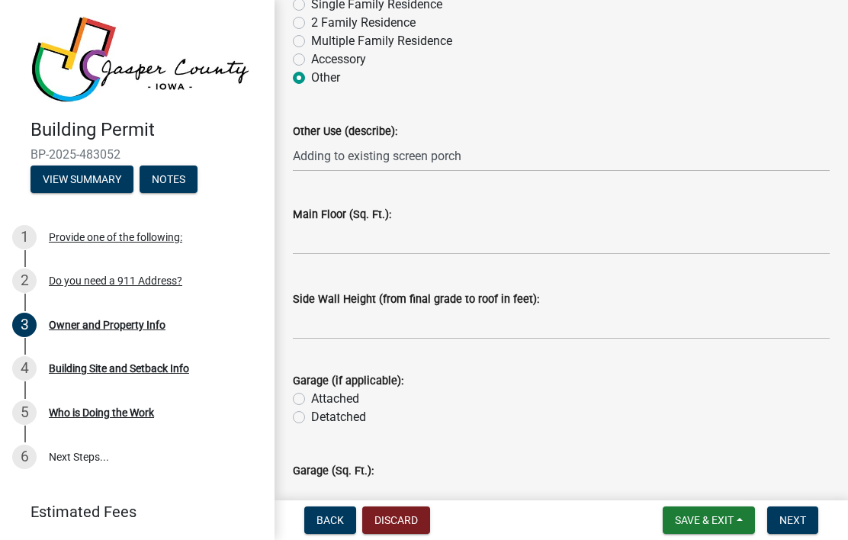
scroll to position [2597, 0]
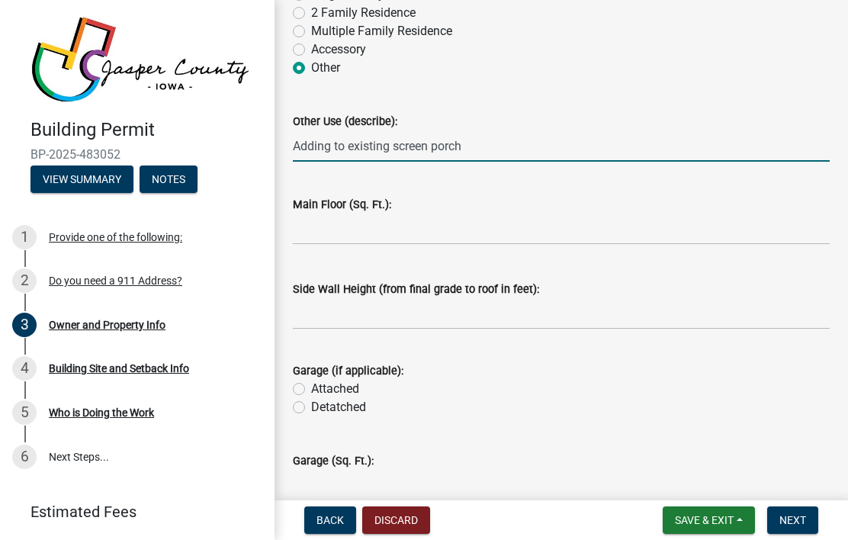
type input "Adding to existing screen porch"
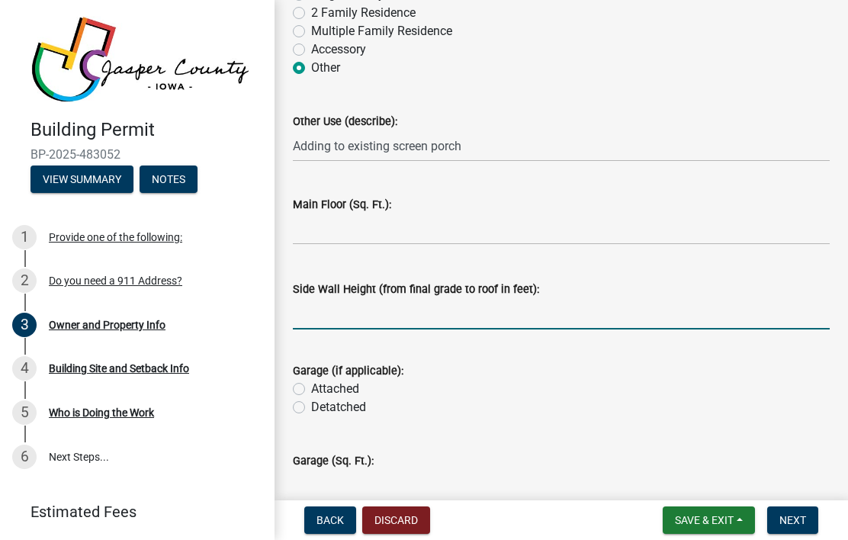
click at [636, 316] on input "text" at bounding box center [561, 313] width 537 height 31
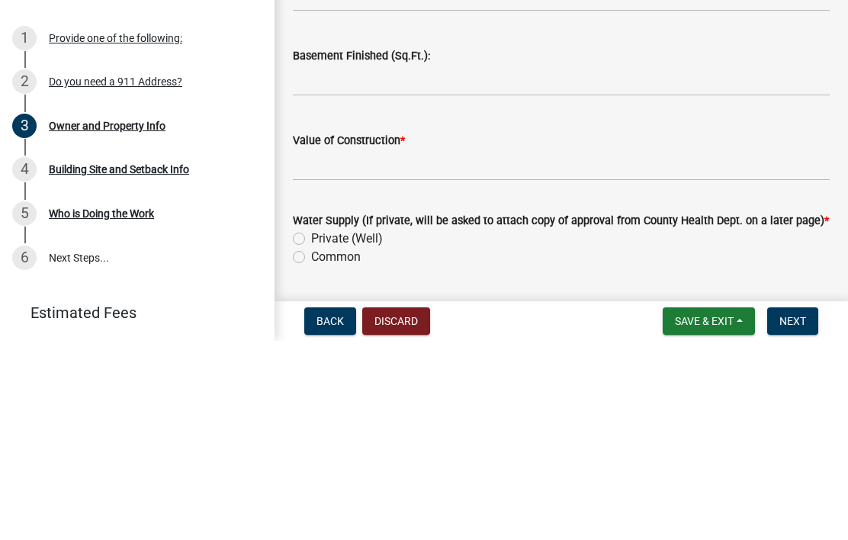
scroll to position [3071, 0]
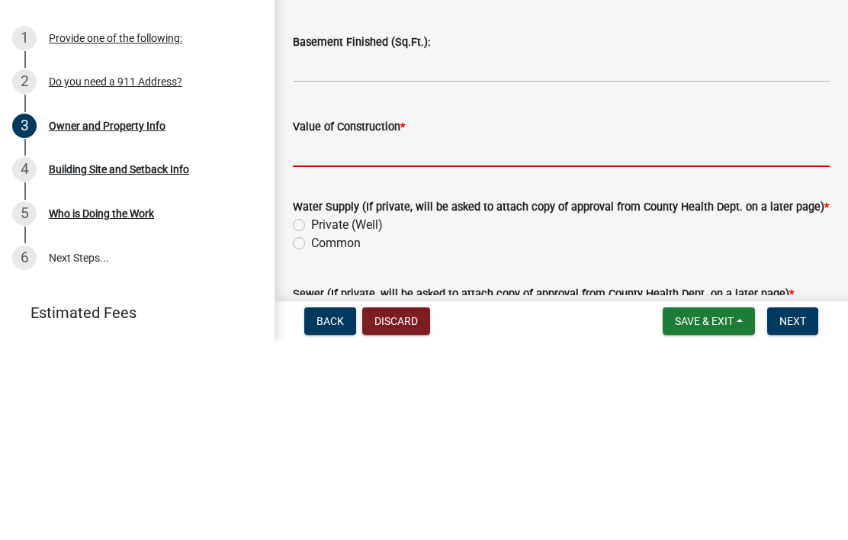
click at [439, 335] on input "Value of Construction *" at bounding box center [561, 350] width 537 height 31
type input "10"
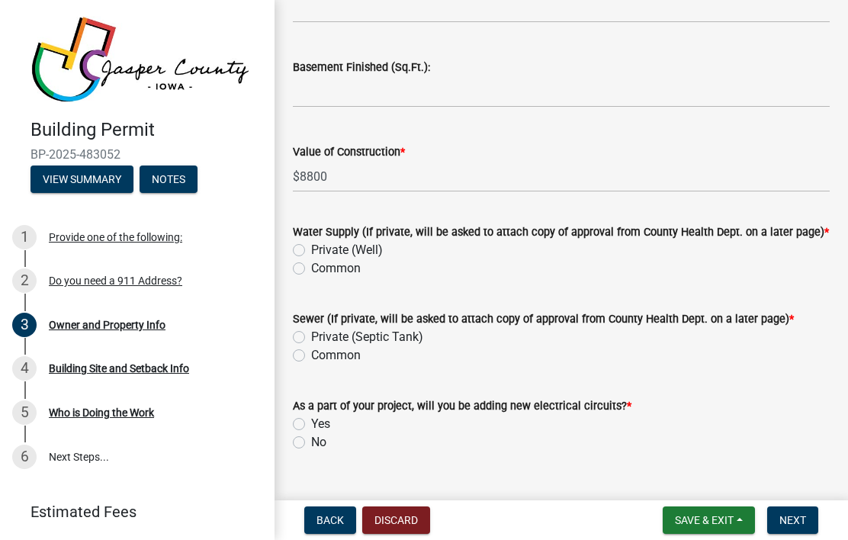
scroll to position [3275, 0]
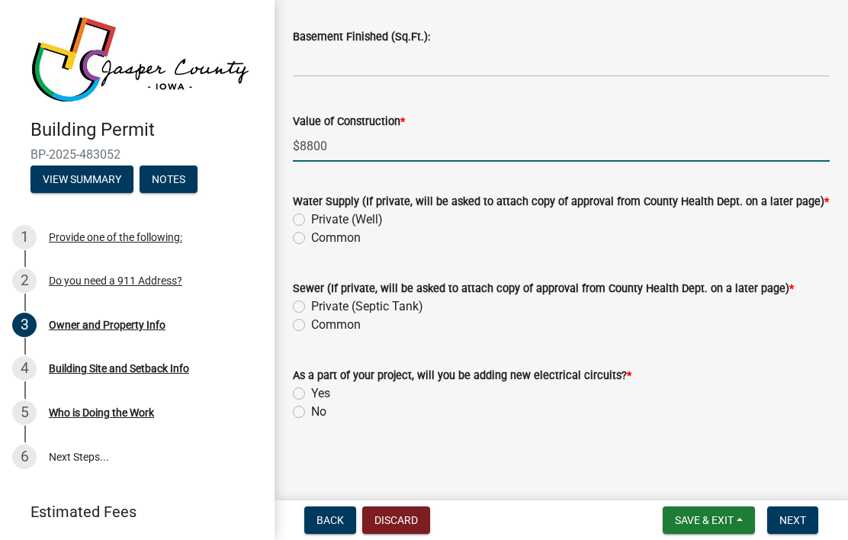
type input "$8800"
click at [311, 239] on label "Common" at bounding box center [336, 238] width 50 height 18
click at [311, 239] on input "Common" at bounding box center [316, 234] width 10 height 10
radio input "true"
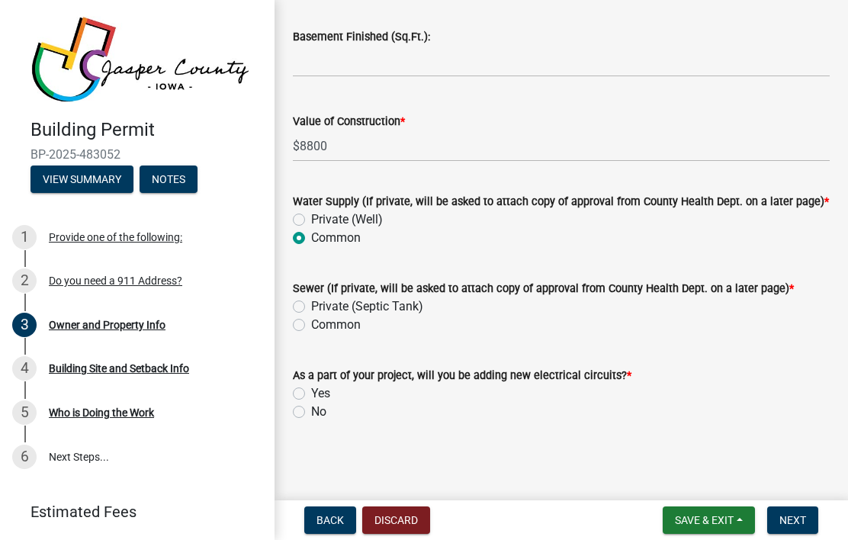
click at [311, 319] on label "Common" at bounding box center [336, 325] width 50 height 18
click at [311, 319] on input "Common" at bounding box center [316, 321] width 10 height 10
radio input "true"
click at [311, 407] on label "No" at bounding box center [318, 412] width 15 height 18
click at [311, 407] on input "No" at bounding box center [316, 408] width 10 height 10
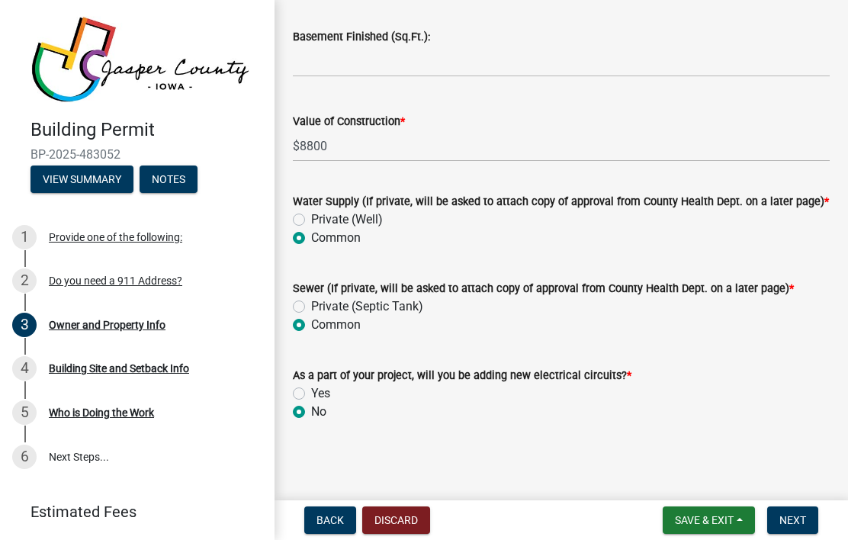
radio input "true"
click at [792, 518] on span "Next" at bounding box center [792, 520] width 27 height 12
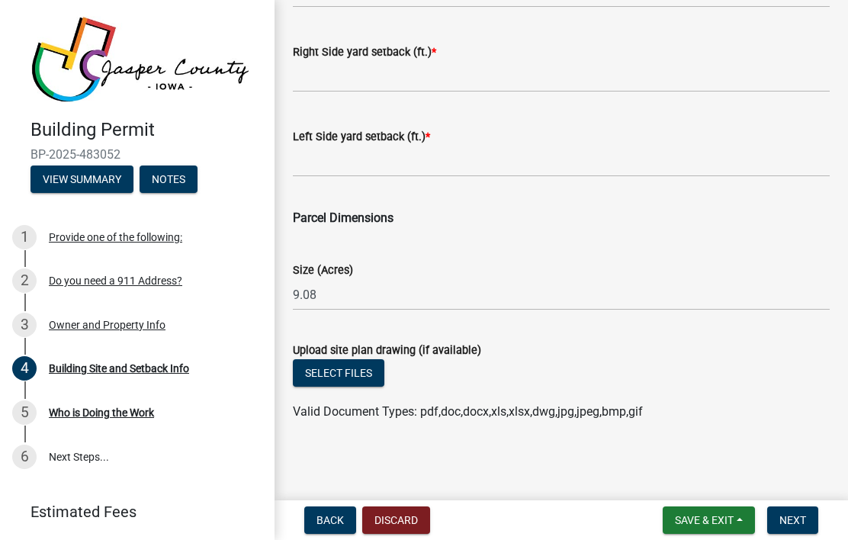
scroll to position [763, 0]
click at [352, 372] on button "Select files" at bounding box center [339, 372] width 92 height 27
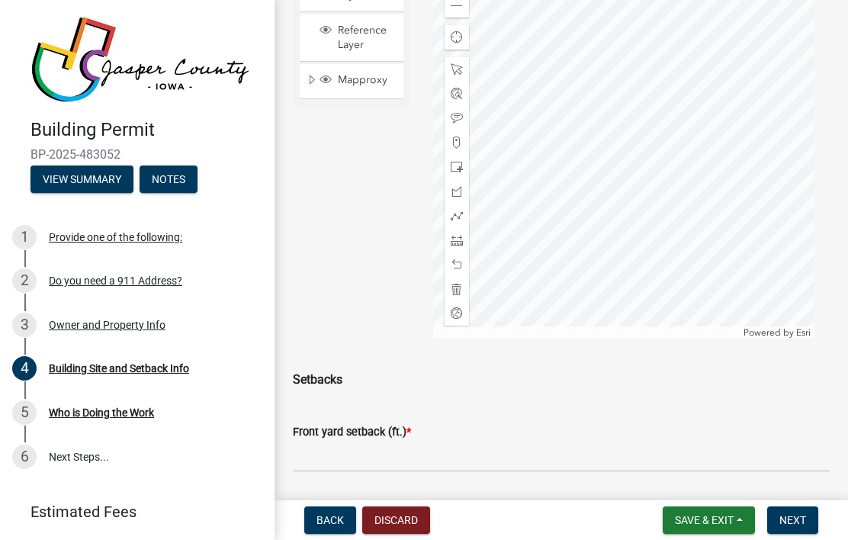
scroll to position [213, 0]
click at [463, 243] on div at bounding box center [457, 241] width 24 height 24
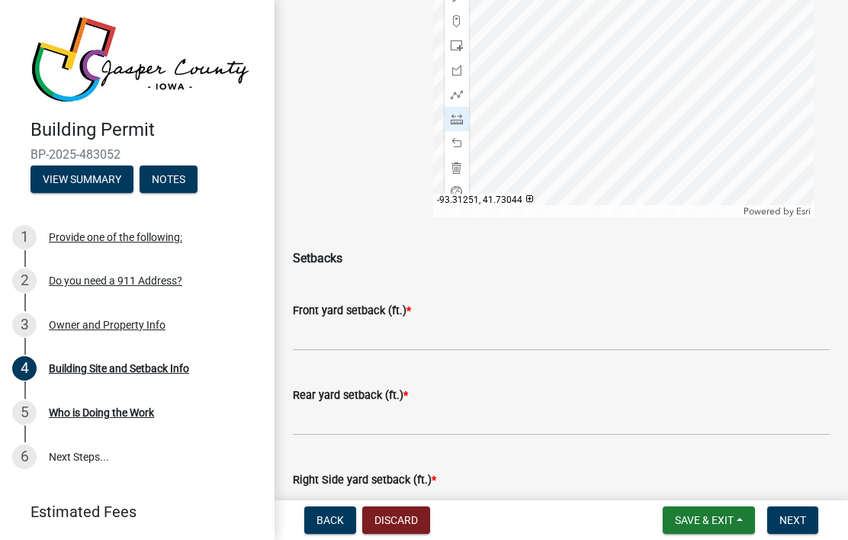
scroll to position [336, 0]
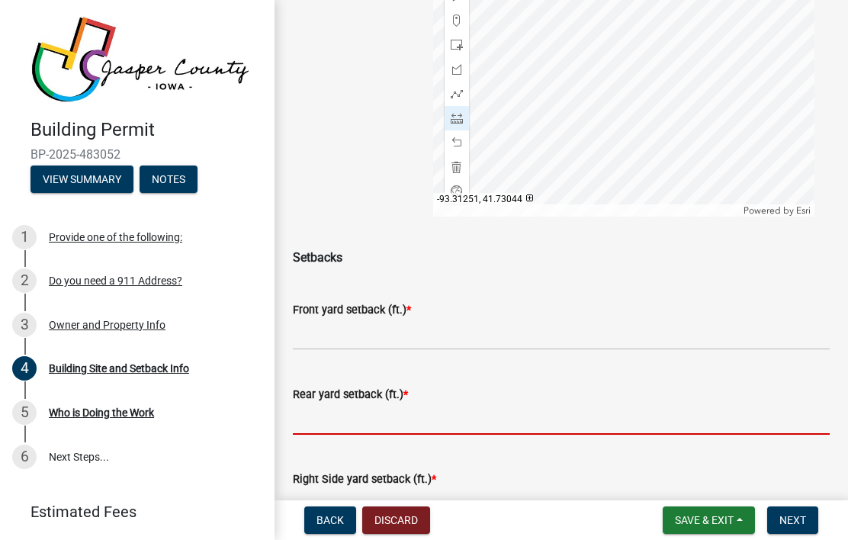
click at [417, 424] on input "text" at bounding box center [561, 418] width 537 height 31
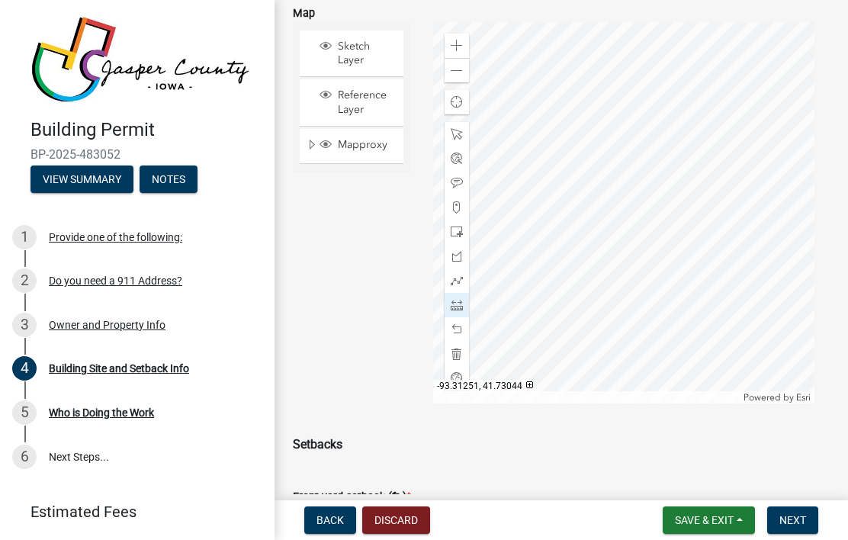
scroll to position [137, 0]
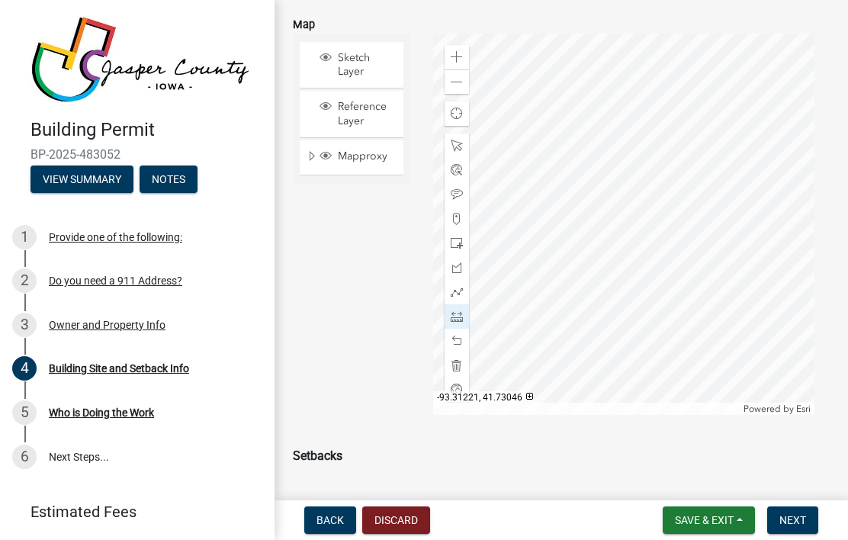
type input "451"
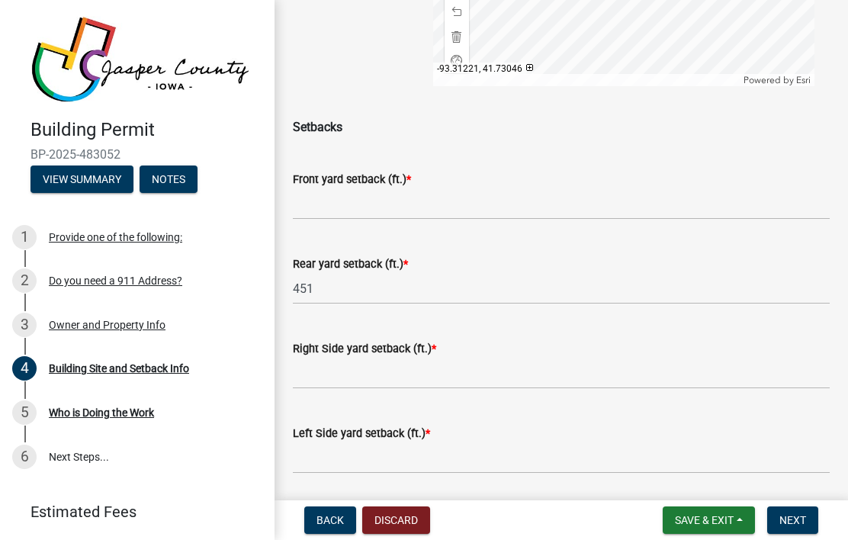
scroll to position [468, 0]
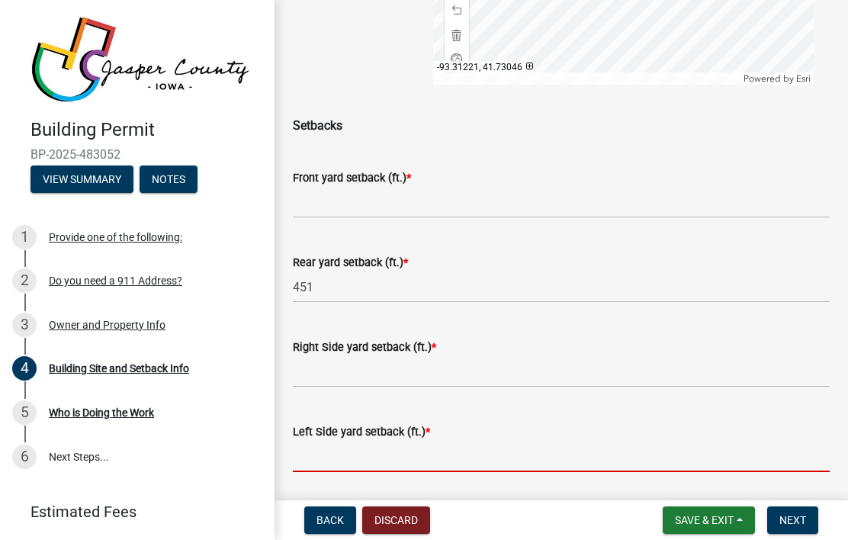
click at [376, 463] on input "text" at bounding box center [561, 456] width 537 height 31
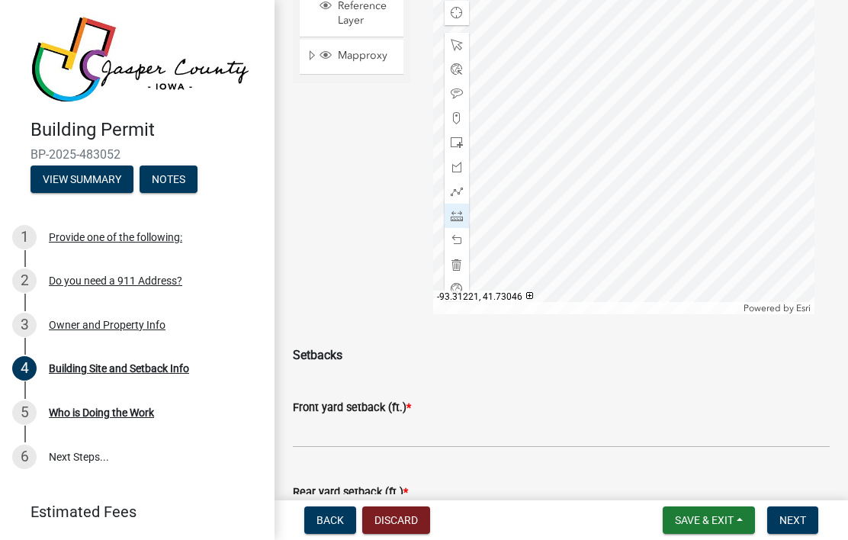
scroll to position [195, 0]
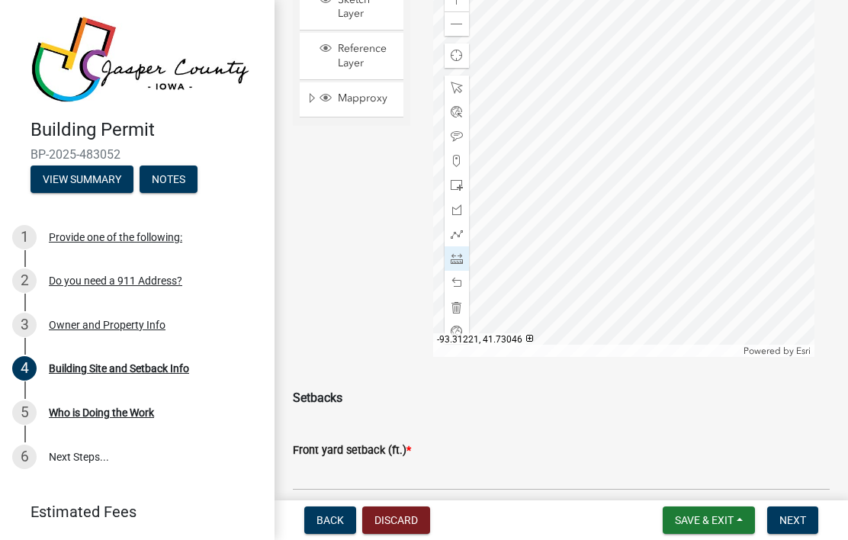
type input "263"
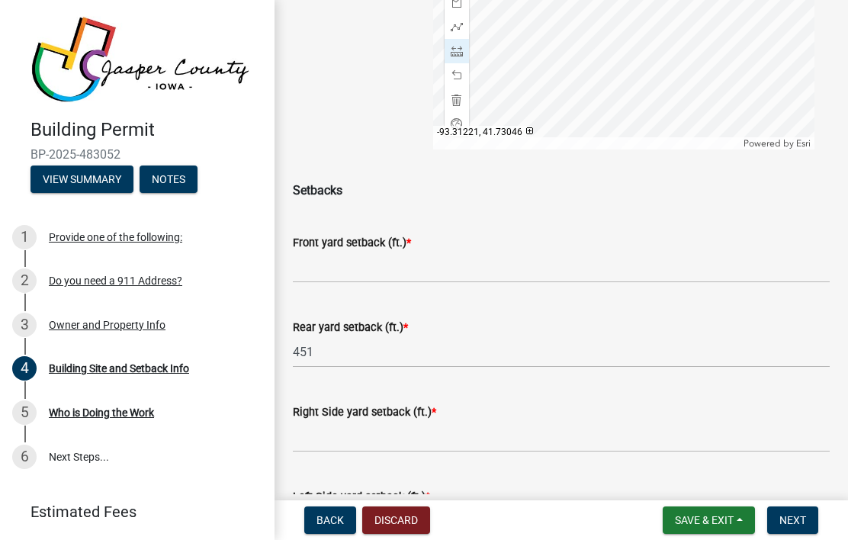
scroll to position [406, 0]
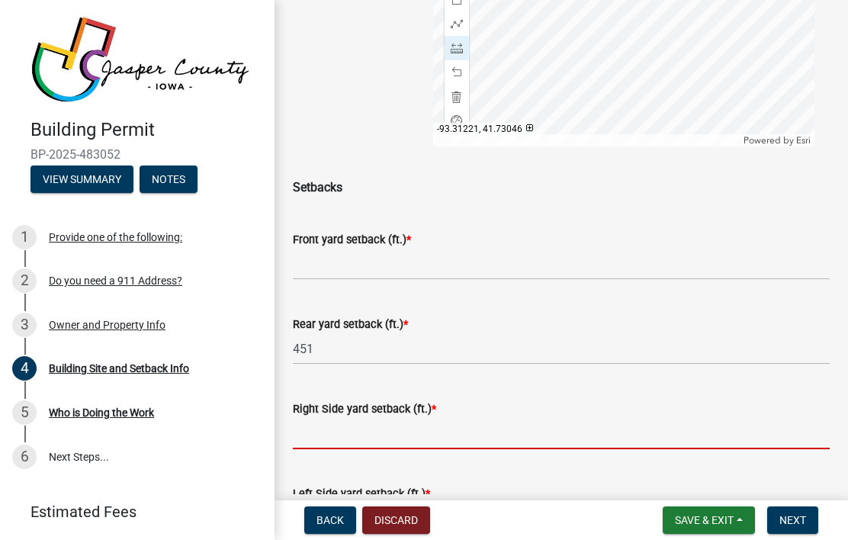
click at [453, 438] on input "text" at bounding box center [561, 433] width 537 height 31
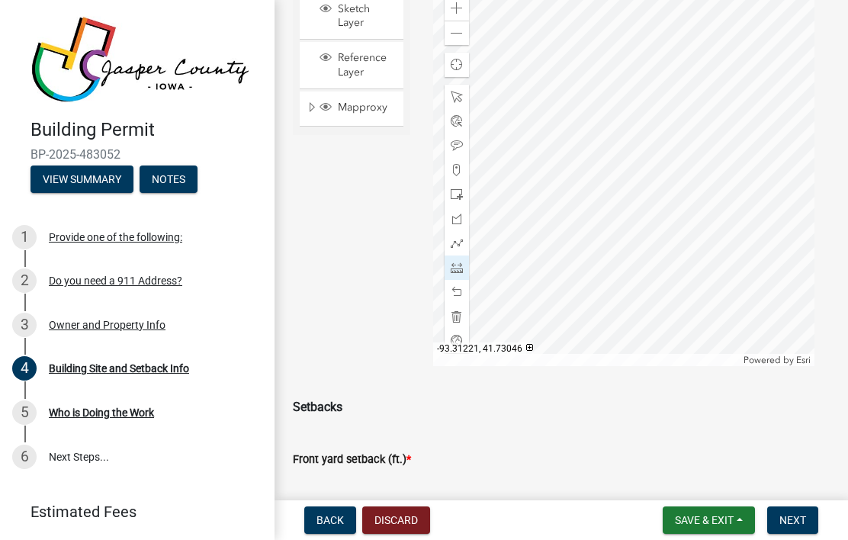
scroll to position [184, 0]
type input "365"
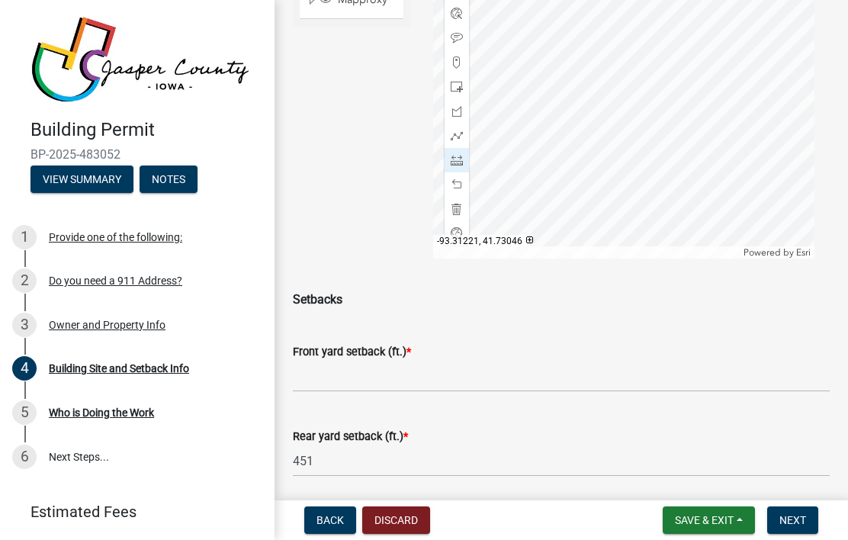
scroll to position [294, 0]
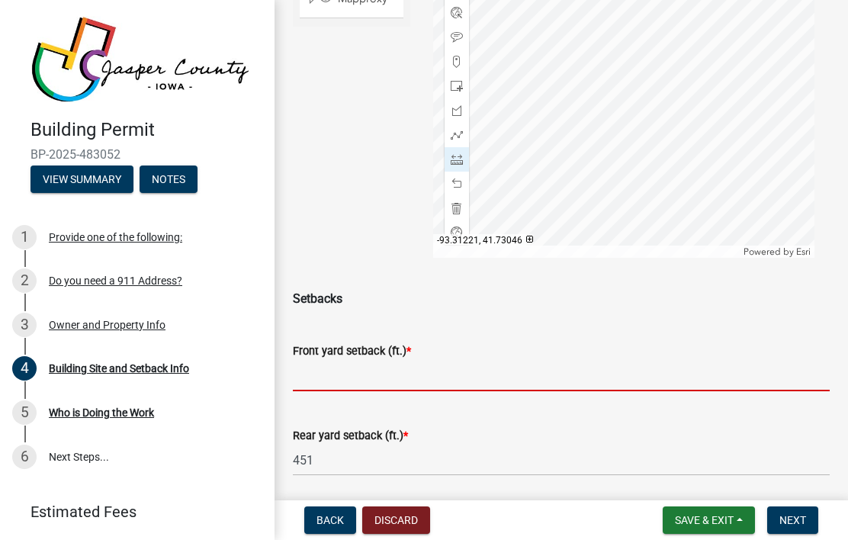
click at [455, 378] on input "text" at bounding box center [561, 375] width 537 height 31
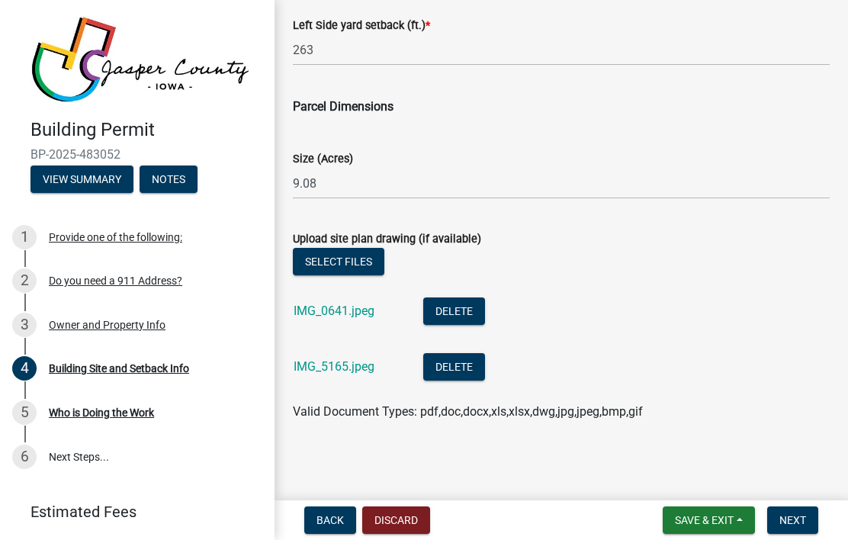
scroll to position [874, 0]
type input "150"
click at [791, 519] on span "Next" at bounding box center [792, 520] width 27 height 12
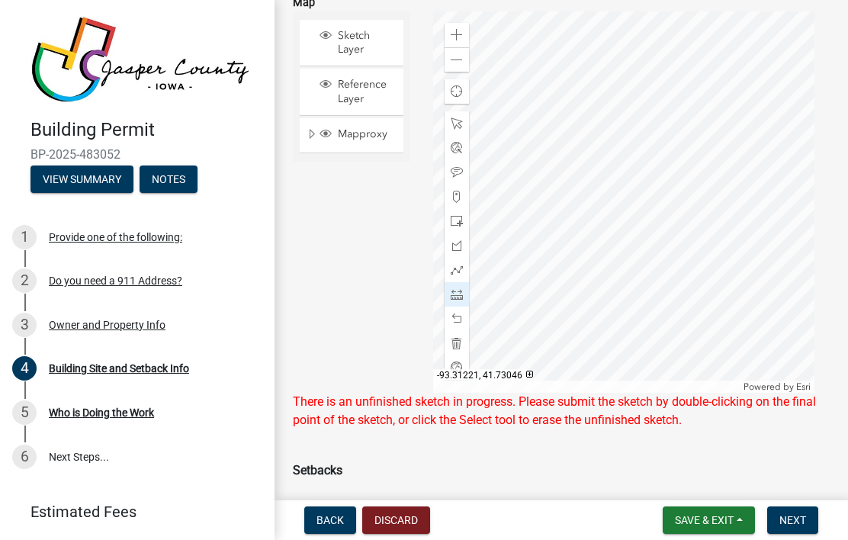
scroll to position [143, 0]
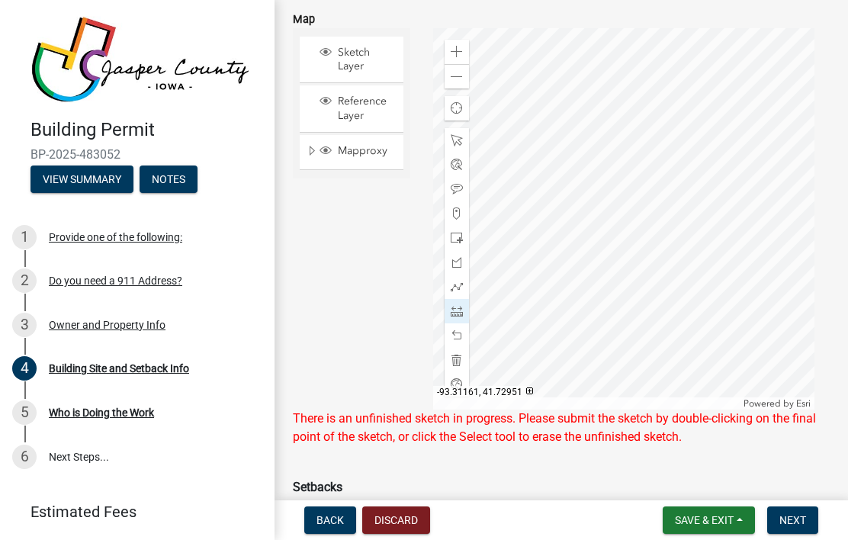
click at [464, 312] on div at bounding box center [457, 311] width 24 height 24
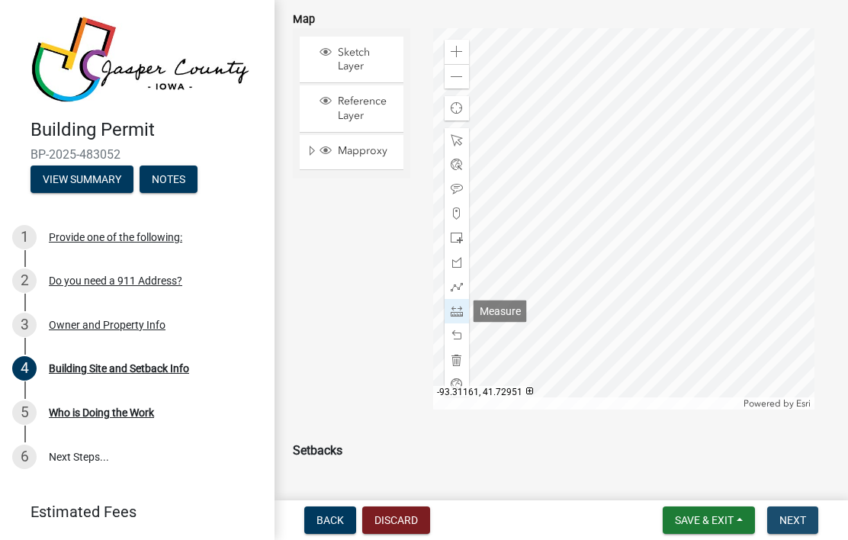
click at [793, 517] on span "Next" at bounding box center [792, 520] width 27 height 12
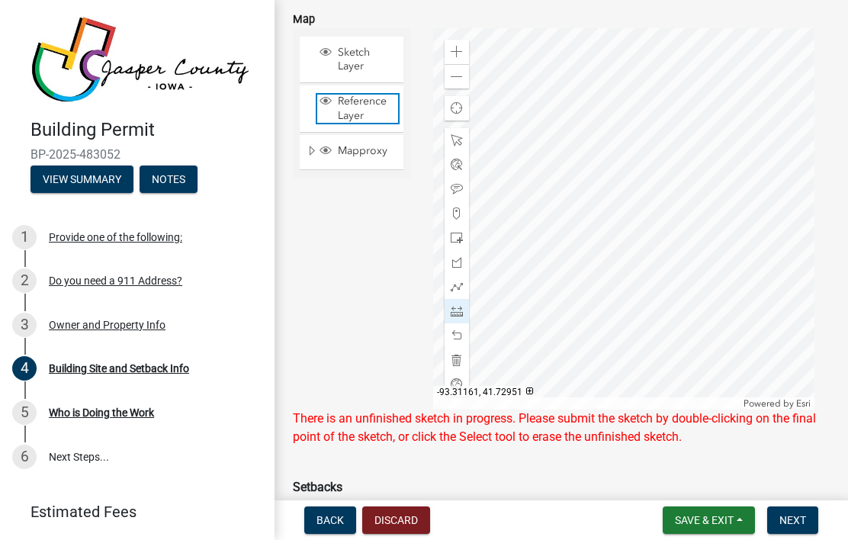
click at [367, 114] on span "Reference Layer" at bounding box center [366, 108] width 64 height 27
click at [793, 524] on span "Next" at bounding box center [792, 520] width 27 height 12
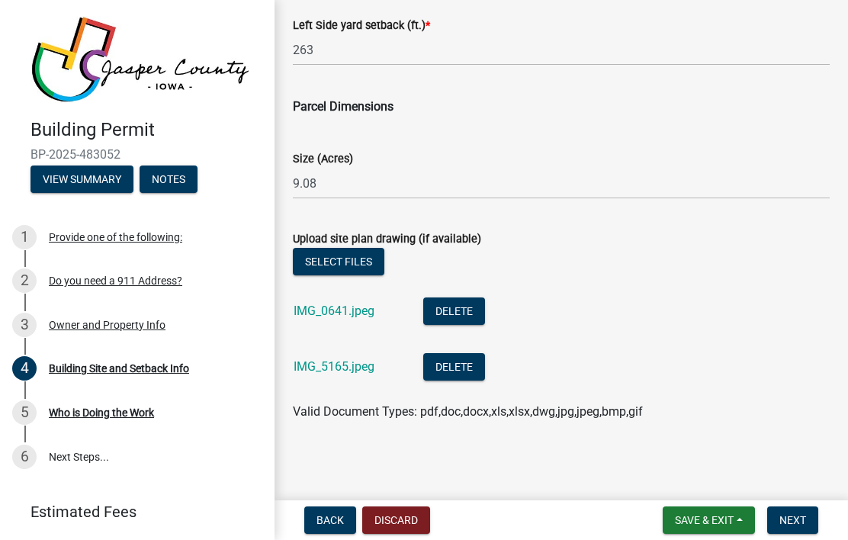
scroll to position [911, 0]
click at [789, 518] on span "Next" at bounding box center [792, 520] width 27 height 12
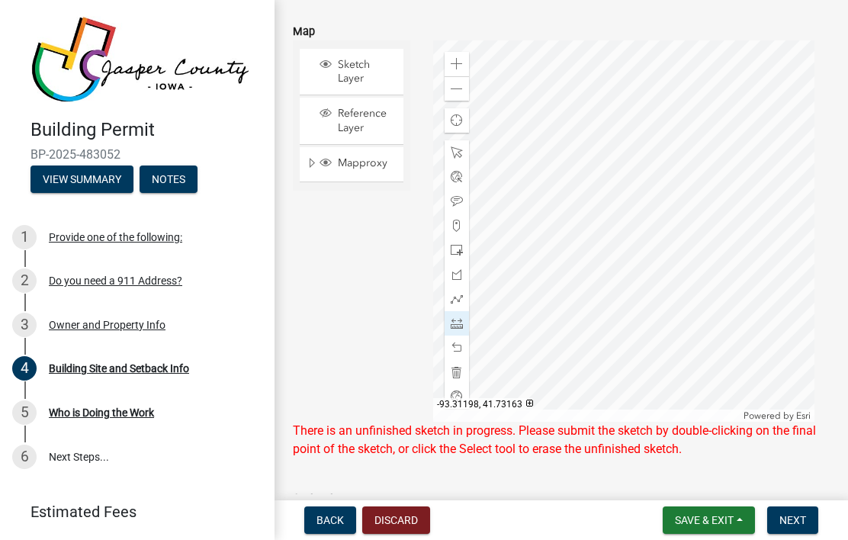
scroll to position [121, 0]
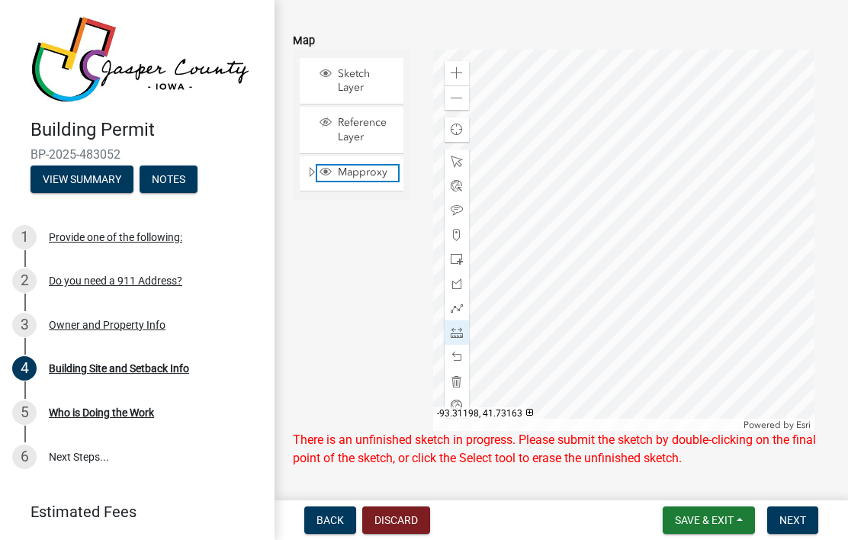
click at [364, 170] on span "Mapproxy" at bounding box center [366, 173] width 64 height 14
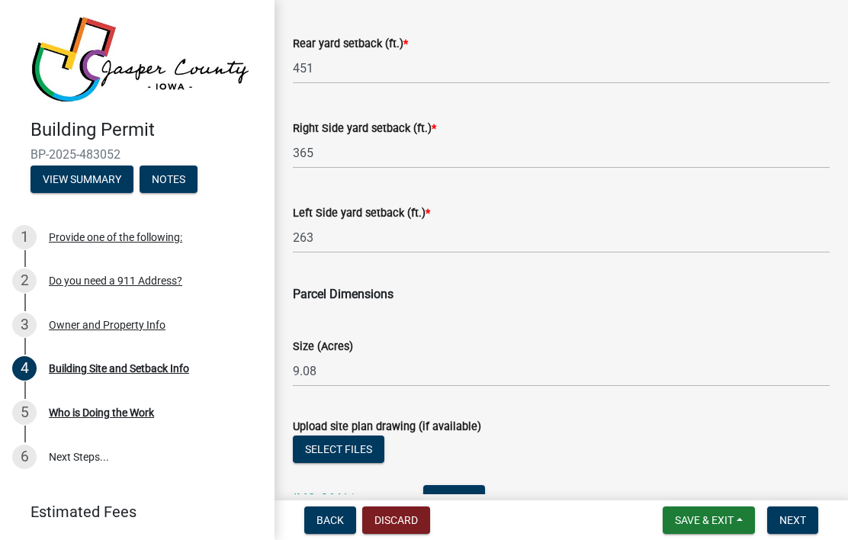
click at [800, 516] on span "Next" at bounding box center [792, 520] width 27 height 12
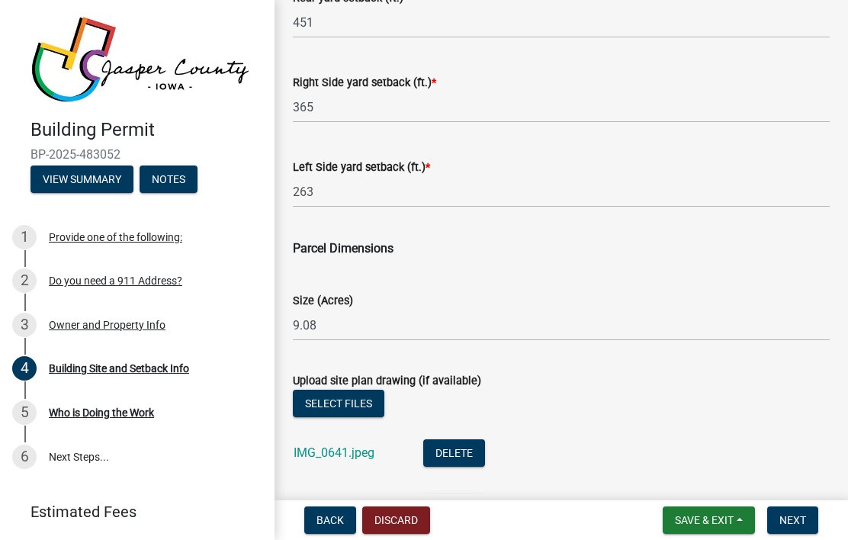
click at [789, 514] on span "Next" at bounding box center [792, 520] width 27 height 12
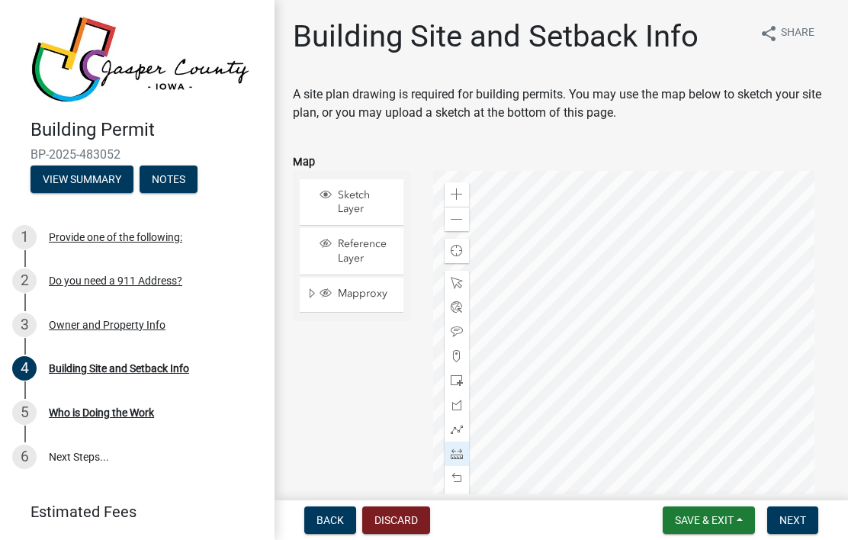
scroll to position [0, 0]
click at [360, 207] on span "Sketch Layer" at bounding box center [366, 201] width 64 height 27
click at [369, 198] on span "Sketch Layer" at bounding box center [366, 201] width 64 height 27
click at [364, 297] on span "Mapproxy" at bounding box center [366, 294] width 64 height 14
click at [371, 210] on span "Sketch Layer" at bounding box center [366, 201] width 64 height 27
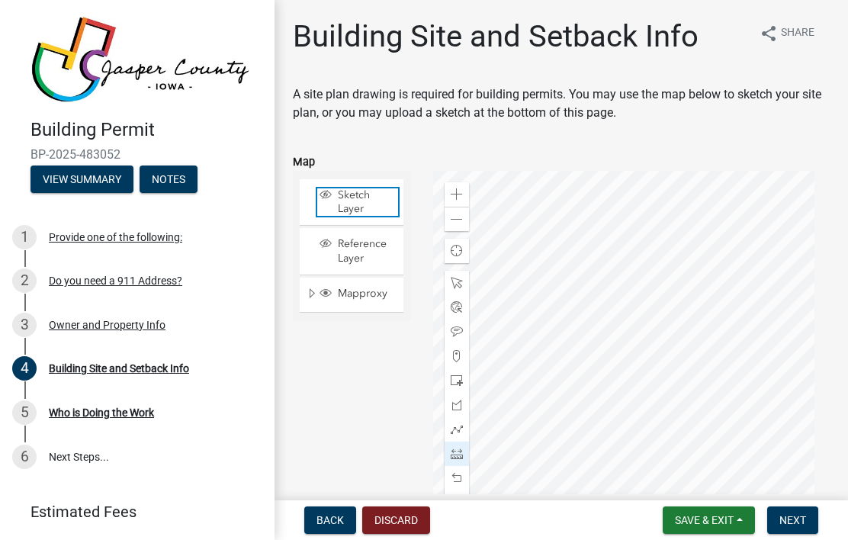
click at [378, 198] on span "Sketch Layer" at bounding box center [366, 201] width 64 height 27
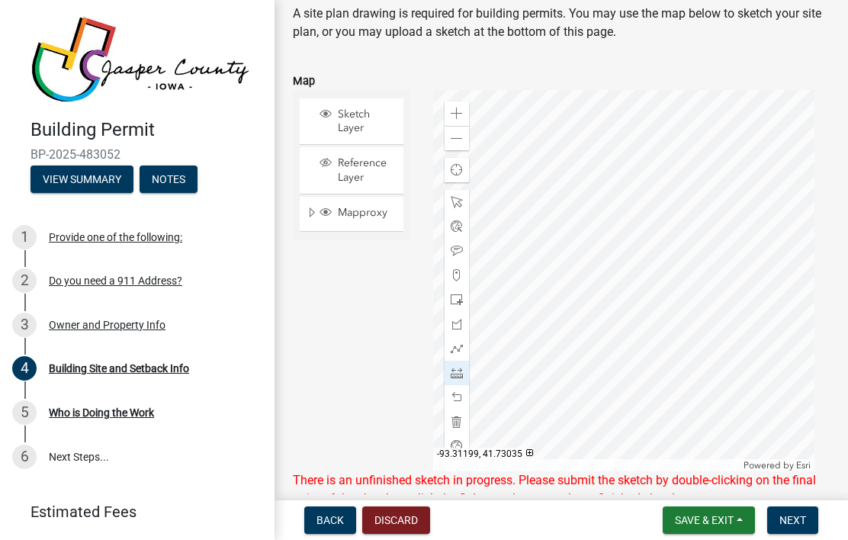
scroll to position [82, 0]
click at [458, 419] on span at bounding box center [457, 421] width 12 height 12
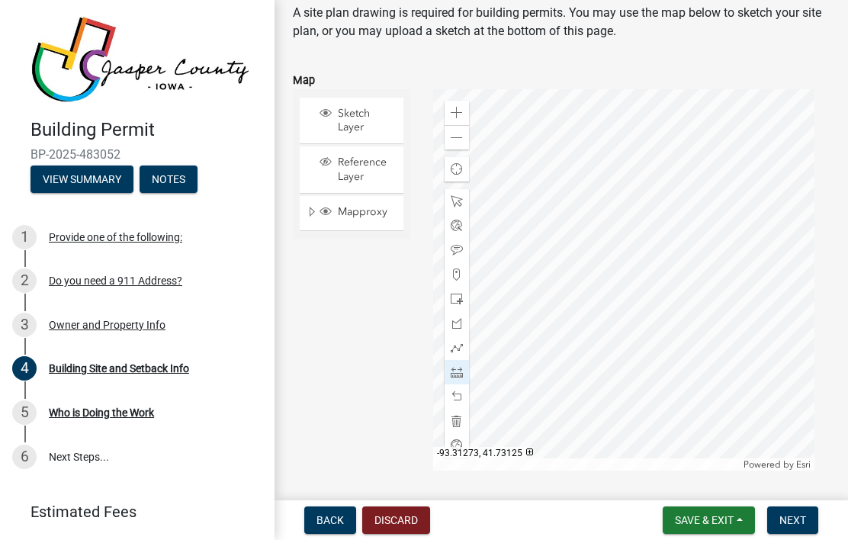
click at [455, 204] on span at bounding box center [457, 201] width 12 height 12
click at [454, 230] on span at bounding box center [457, 226] width 12 height 12
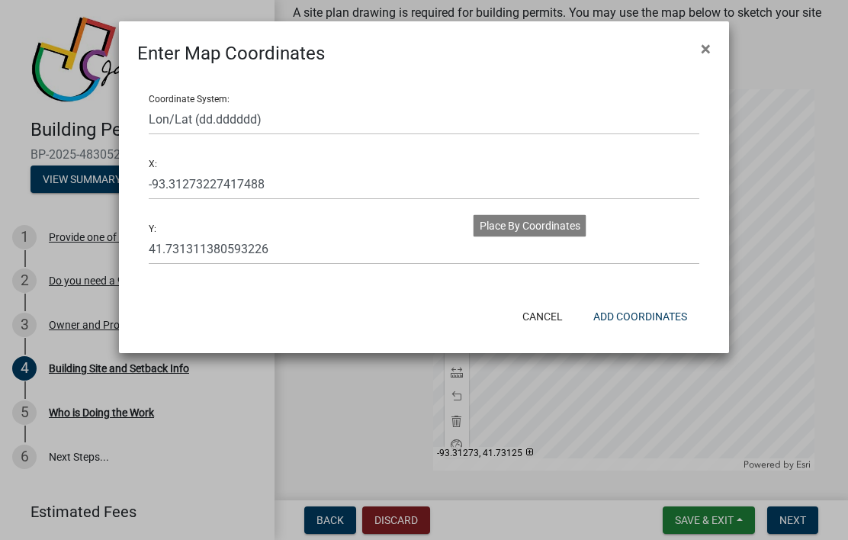
click at [708, 52] on span "×" at bounding box center [706, 48] width 10 height 21
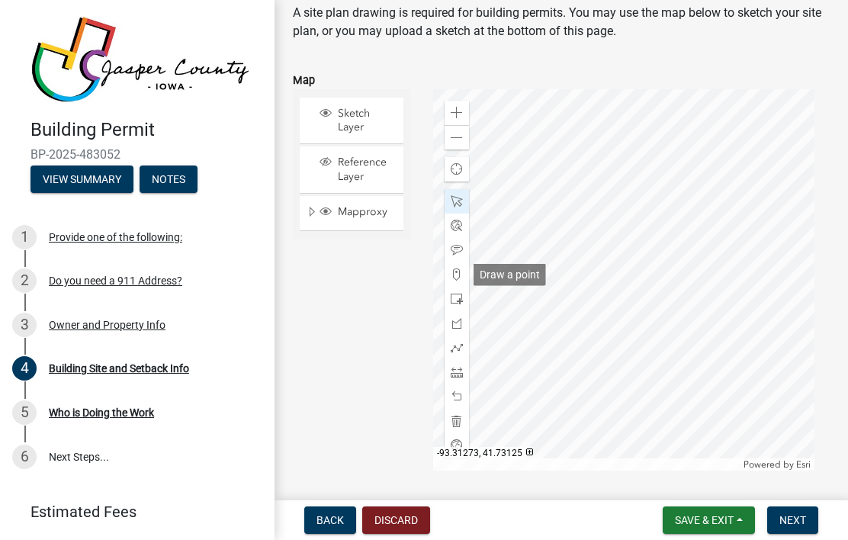
click at [461, 269] on span at bounding box center [457, 274] width 12 height 12
click at [451, 302] on span at bounding box center [457, 299] width 12 height 12
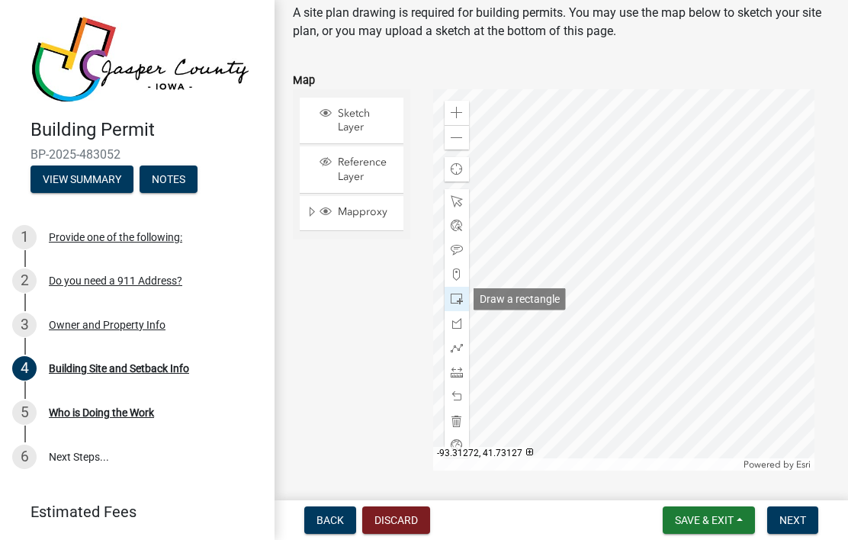
click at [461, 417] on span at bounding box center [457, 421] width 12 height 12
click at [459, 303] on span at bounding box center [457, 299] width 12 height 12
click at [792, 516] on span "Next" at bounding box center [792, 520] width 27 height 12
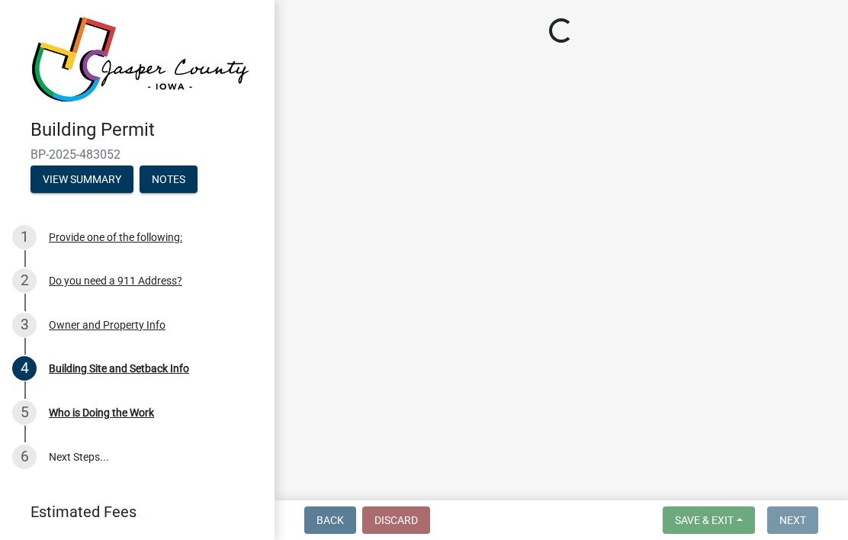
scroll to position [0, 0]
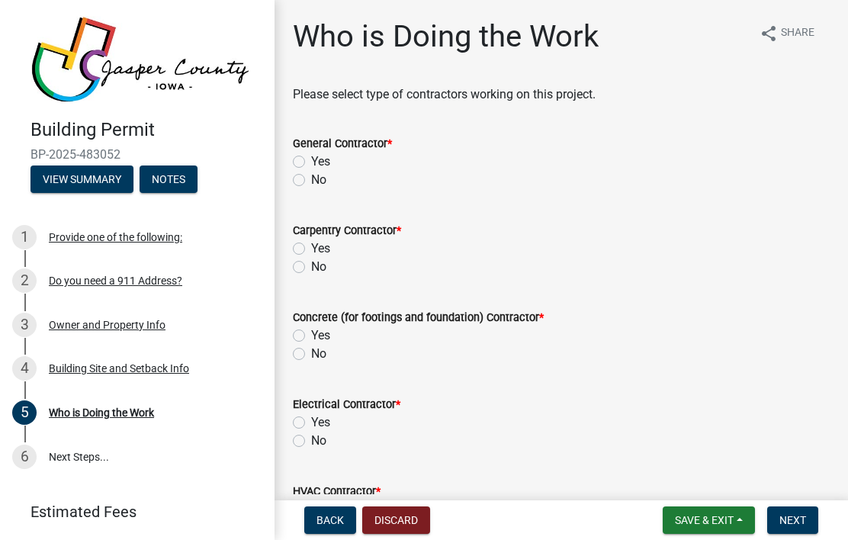
click at [311, 182] on label "No" at bounding box center [318, 180] width 15 height 18
click at [311, 181] on input "No" at bounding box center [316, 176] width 10 height 10
radio input "true"
click at [311, 248] on label "Yes" at bounding box center [320, 248] width 19 height 18
click at [311, 248] on input "Yes" at bounding box center [316, 244] width 10 height 10
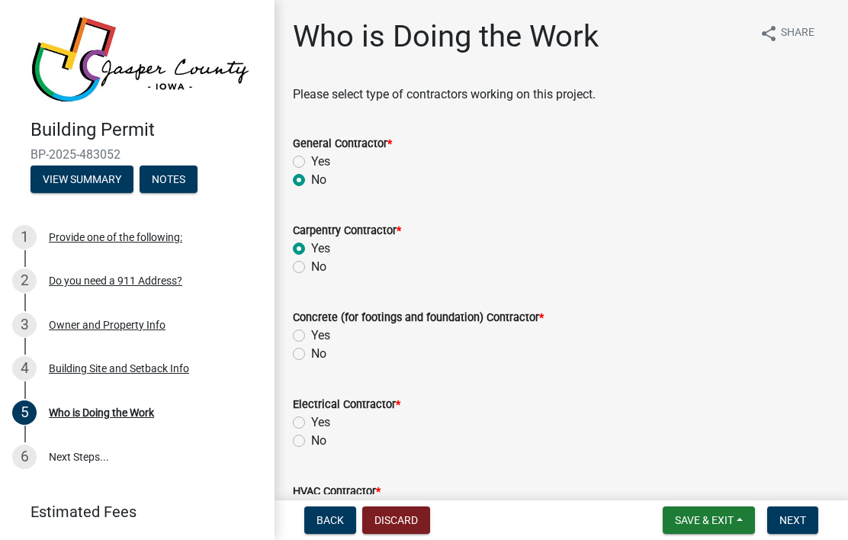
radio input "true"
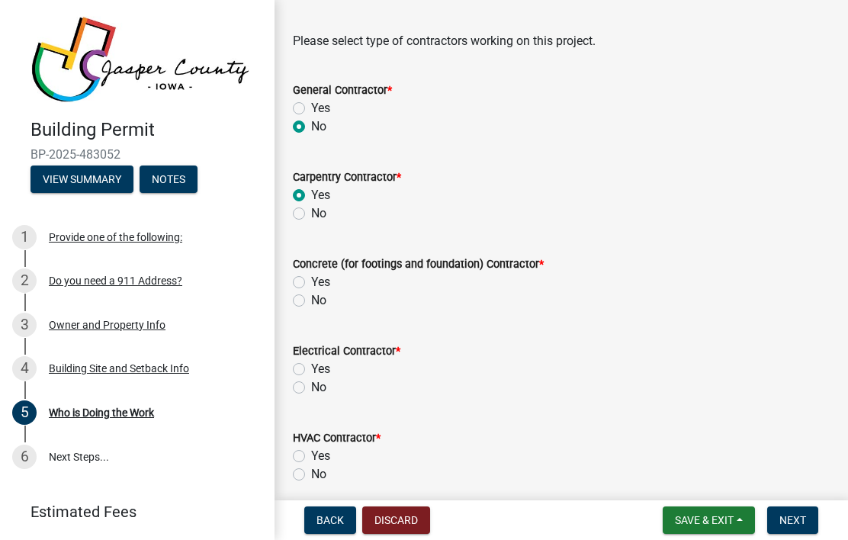
scroll to position [77, 0]
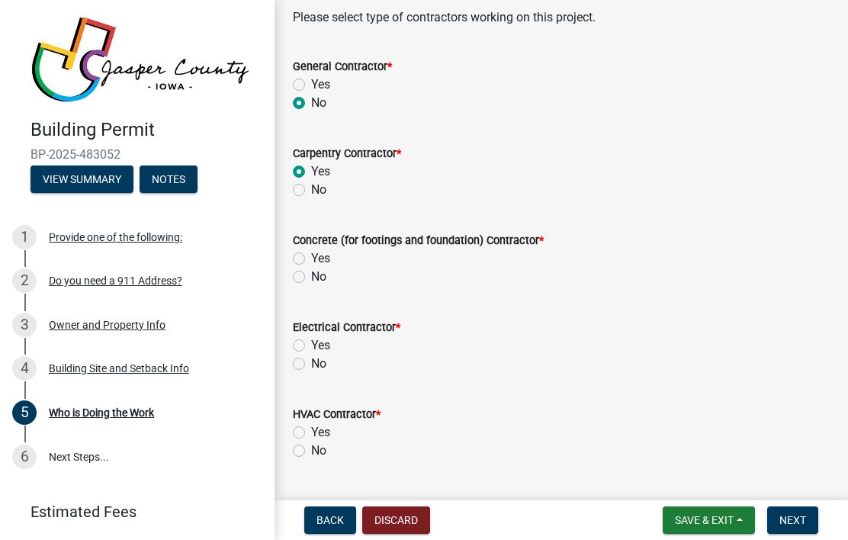
click at [311, 281] on label "No" at bounding box center [318, 277] width 15 height 18
click at [311, 278] on input "No" at bounding box center [316, 273] width 10 height 10
radio input "true"
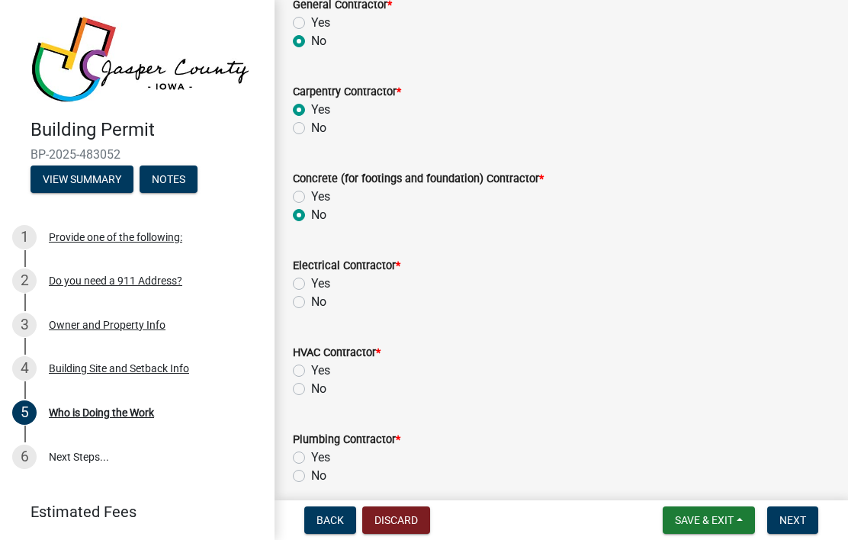
scroll to position [147, 0]
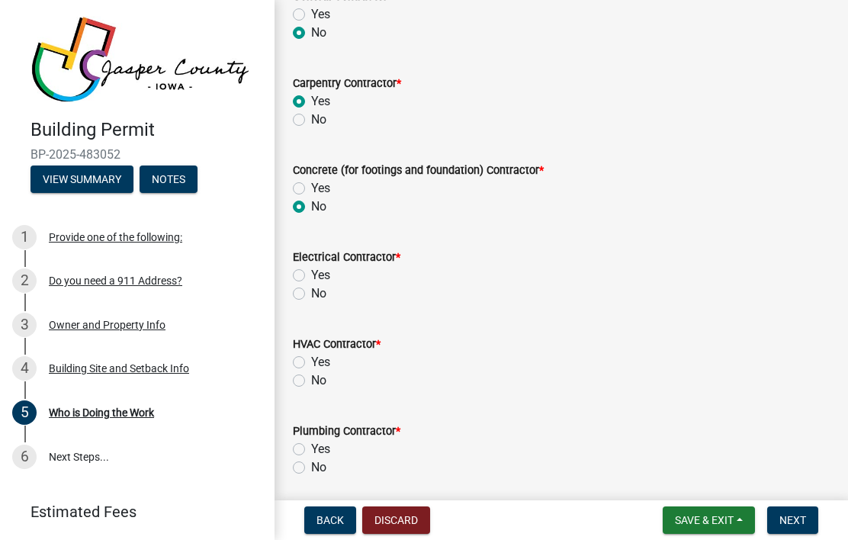
click at [294, 304] on wm-data-entity-input "Electrical Contractor * Yes No" at bounding box center [561, 273] width 537 height 87
click at [311, 299] on label "No" at bounding box center [318, 293] width 15 height 18
click at [311, 294] on input "No" at bounding box center [316, 289] width 10 height 10
radio input "true"
click at [311, 378] on label "No" at bounding box center [318, 380] width 15 height 18
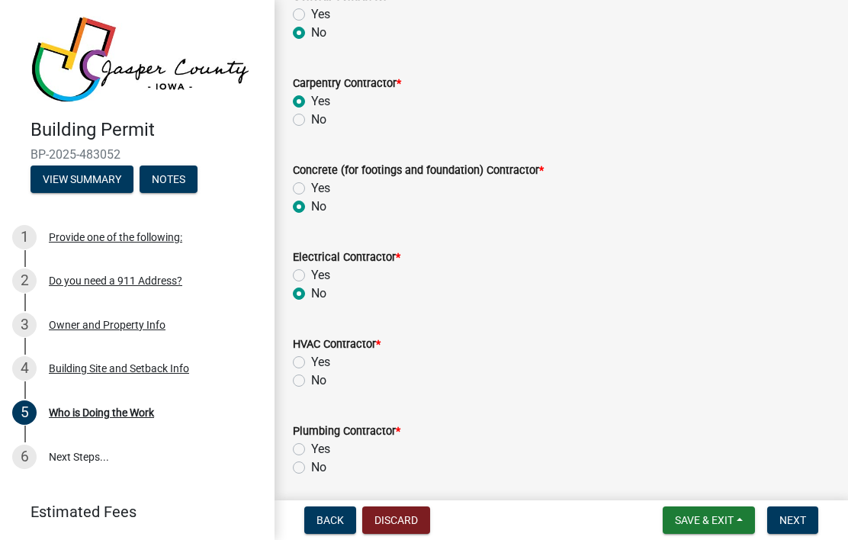
click at [311, 378] on input "No" at bounding box center [316, 376] width 10 height 10
radio input "true"
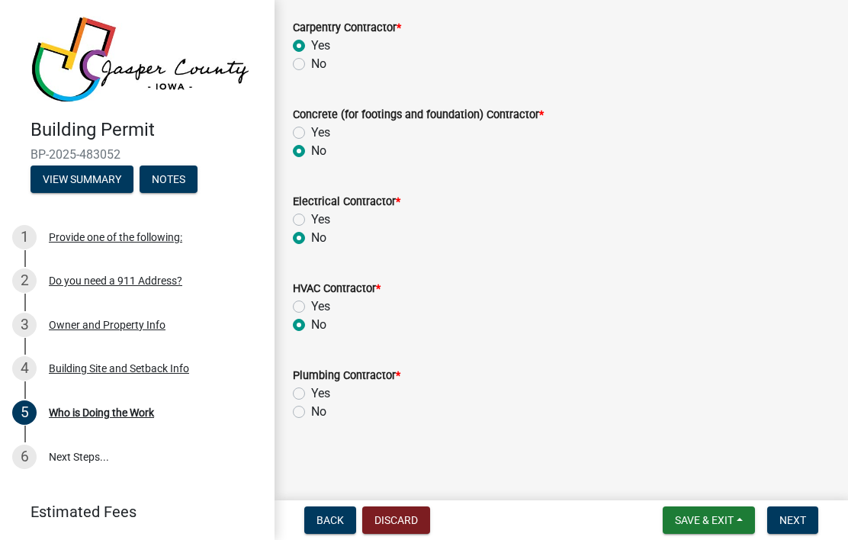
scroll to position [203, 0]
click at [311, 414] on label "No" at bounding box center [318, 412] width 15 height 18
click at [311, 413] on input "No" at bounding box center [316, 408] width 10 height 10
radio input "true"
click at [793, 514] on span "Next" at bounding box center [792, 520] width 27 height 12
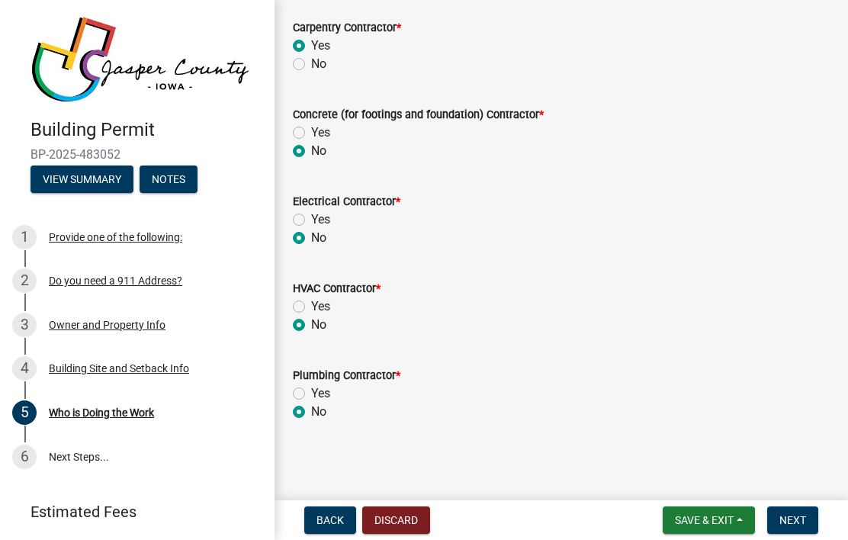
scroll to position [0, 0]
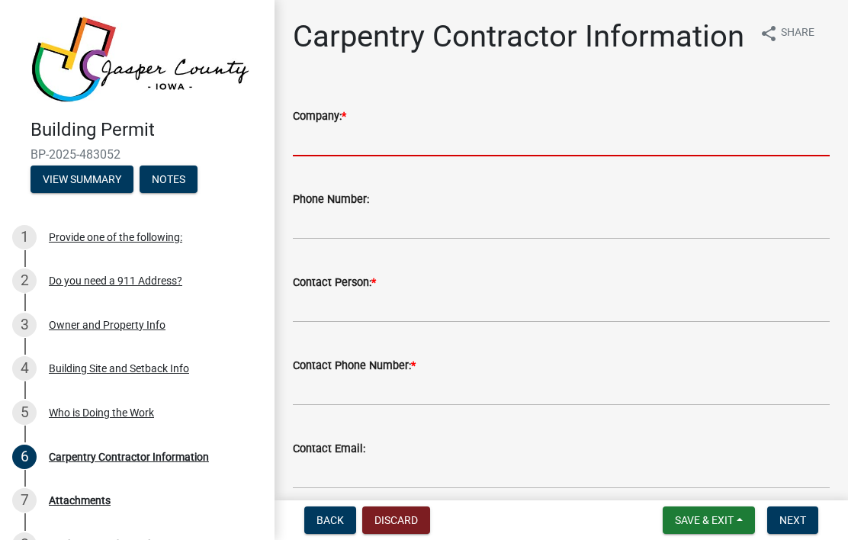
click at [698, 148] on input "Company: *" at bounding box center [561, 140] width 537 height 31
type input "4 Corners Remodeling & Construction, LLC"
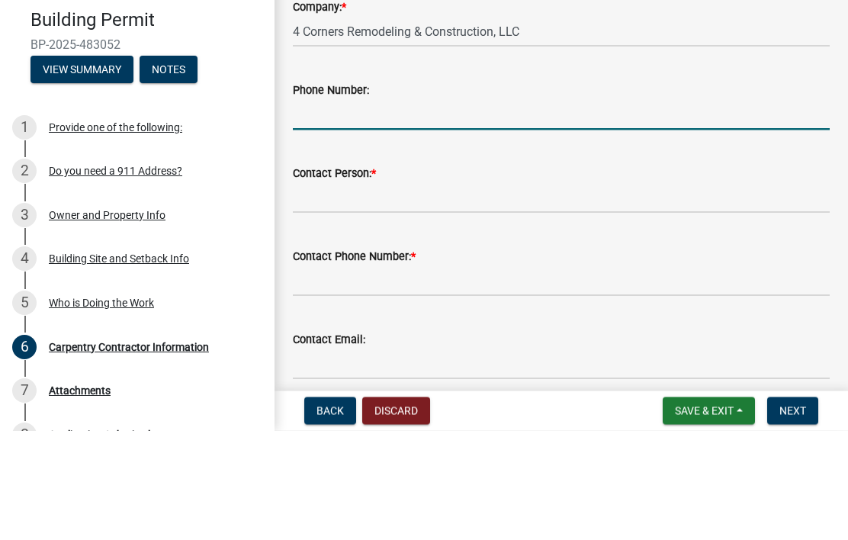
type input "5155089683"
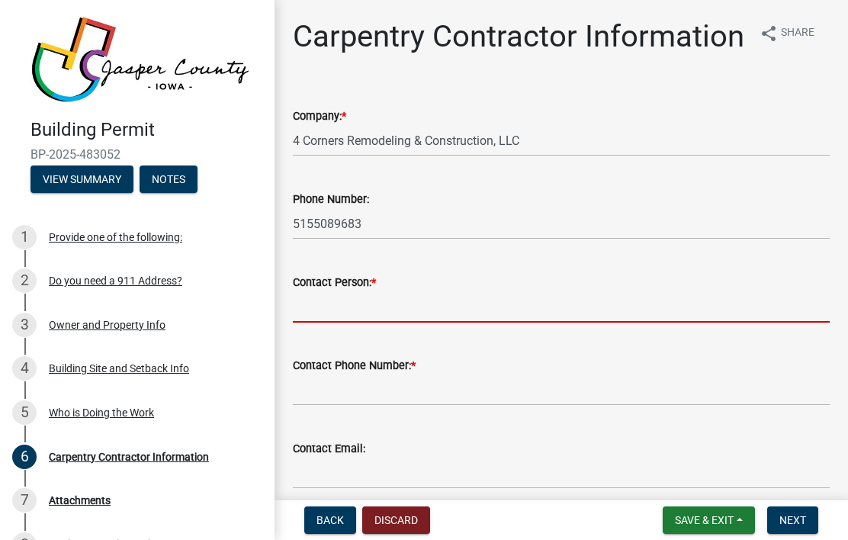
click at [519, 304] on input "Contact Person: *" at bounding box center [561, 306] width 537 height 31
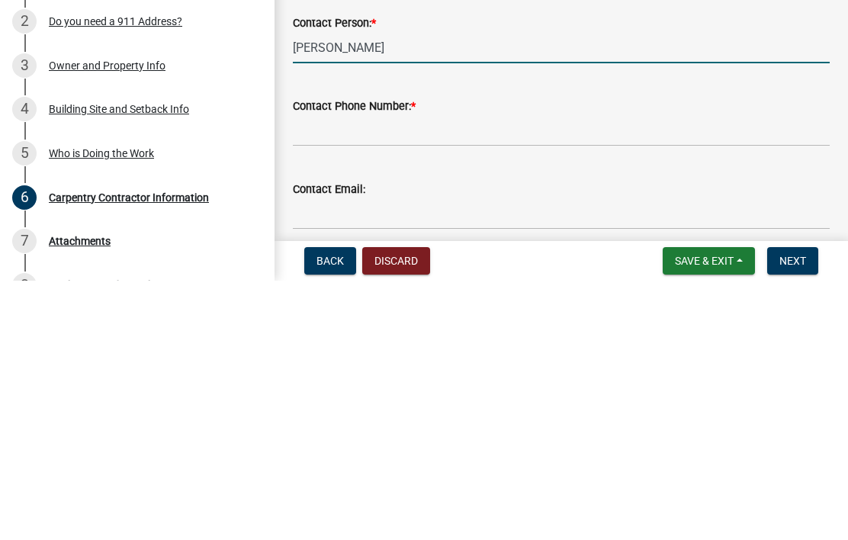
type input "[PERSON_NAME]"
click at [500, 374] on input "Contact Phone Number: *" at bounding box center [561, 389] width 537 height 31
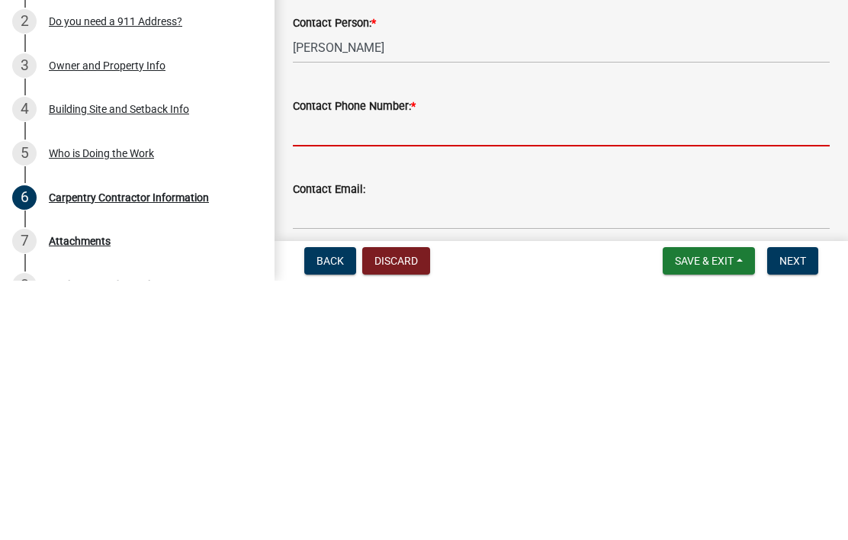
type input "5155089683"
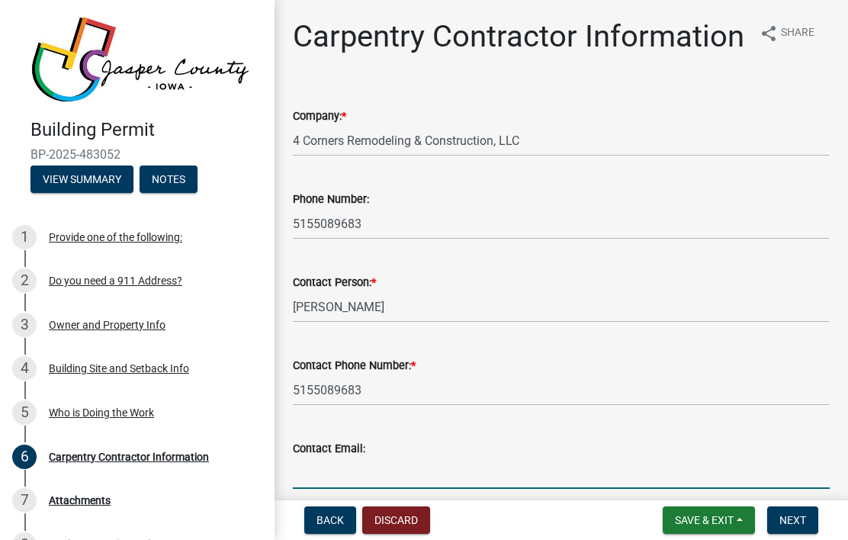
click at [422, 464] on input "Contact Email:" at bounding box center [561, 473] width 537 height 31
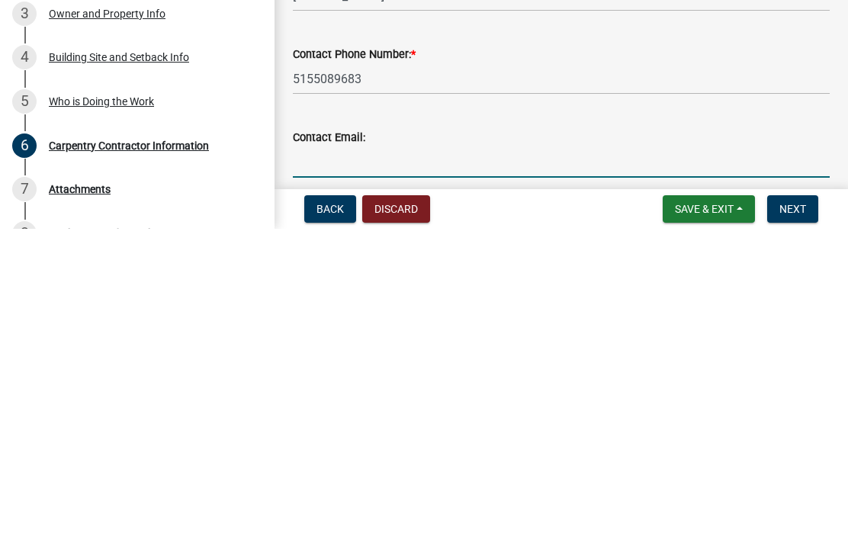
type input "[EMAIL_ADDRESS][DOMAIN_NAME]"
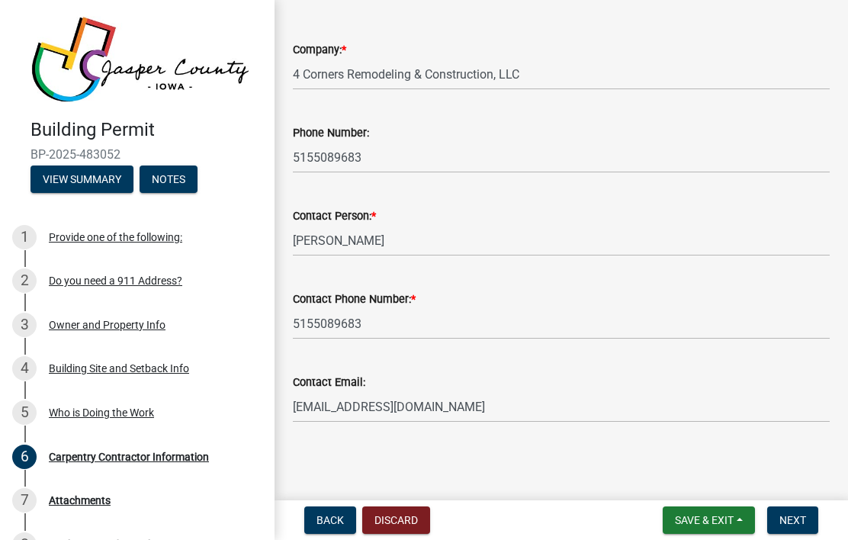
scroll to position [66, 0]
click at [795, 513] on button "Next" at bounding box center [792, 519] width 51 height 27
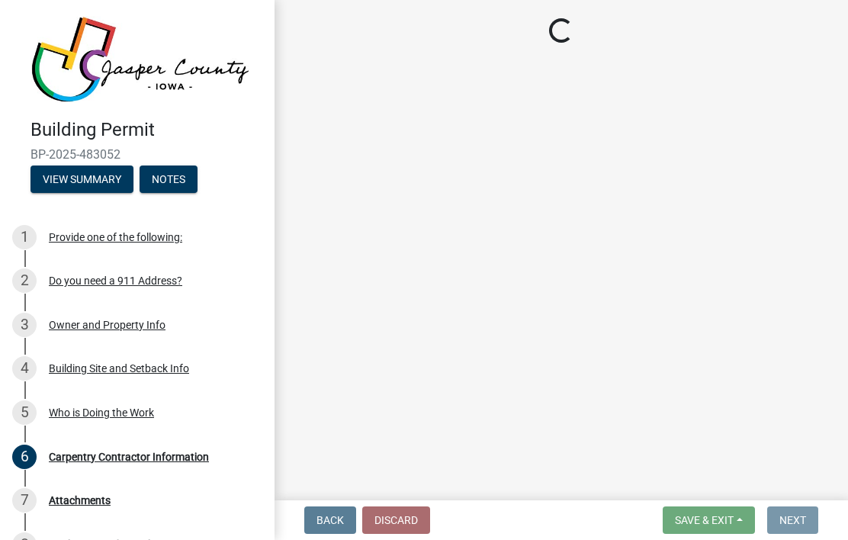
scroll to position [0, 0]
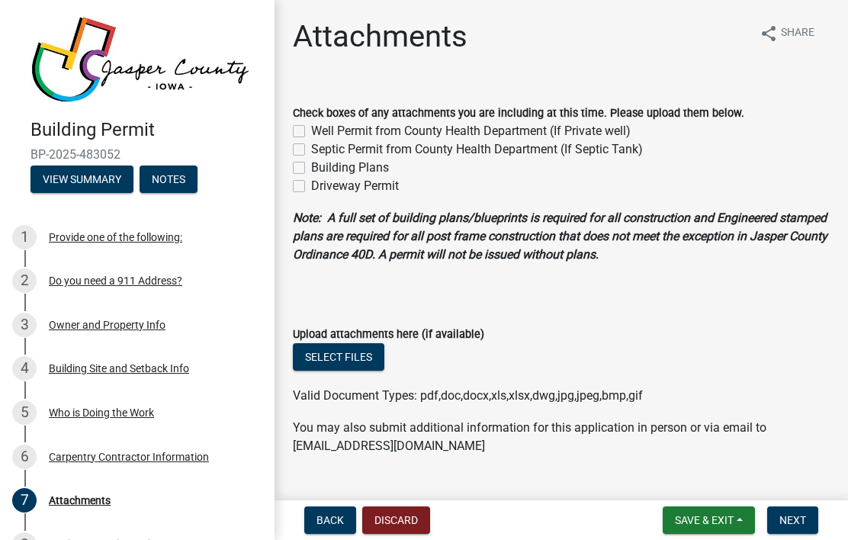
click at [311, 167] on label "Building Plans" at bounding box center [350, 168] width 78 height 18
click at [311, 167] on input "Building Plans" at bounding box center [316, 164] width 10 height 10
checkbox input "true"
checkbox input "false"
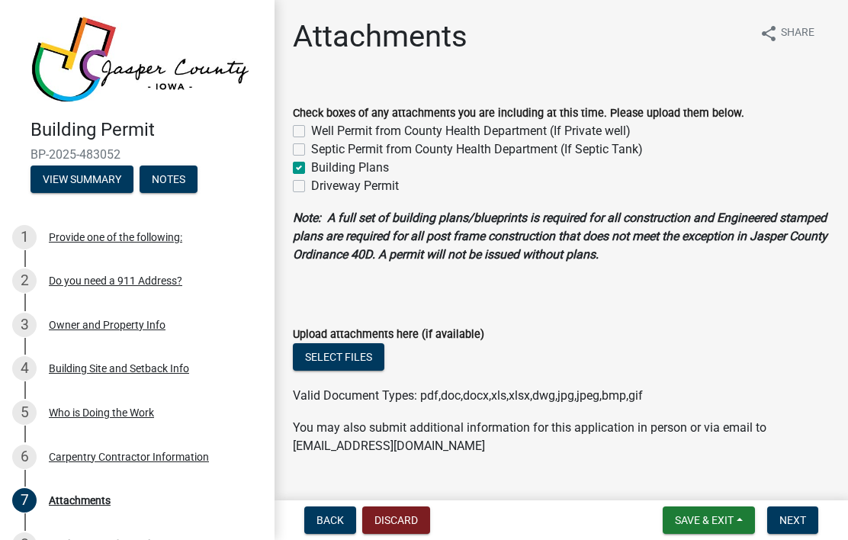
checkbox input "true"
checkbox input "false"
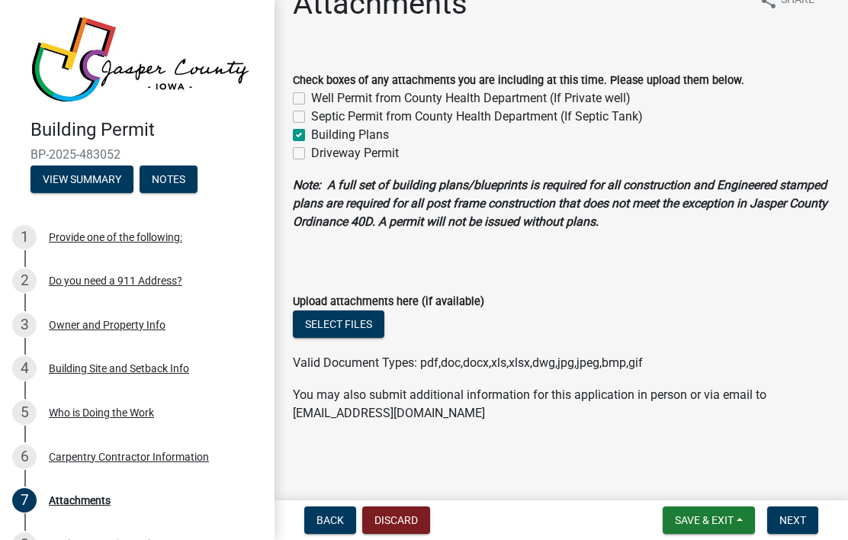
scroll to position [51, 0]
click at [342, 332] on button "Select files" at bounding box center [339, 323] width 92 height 27
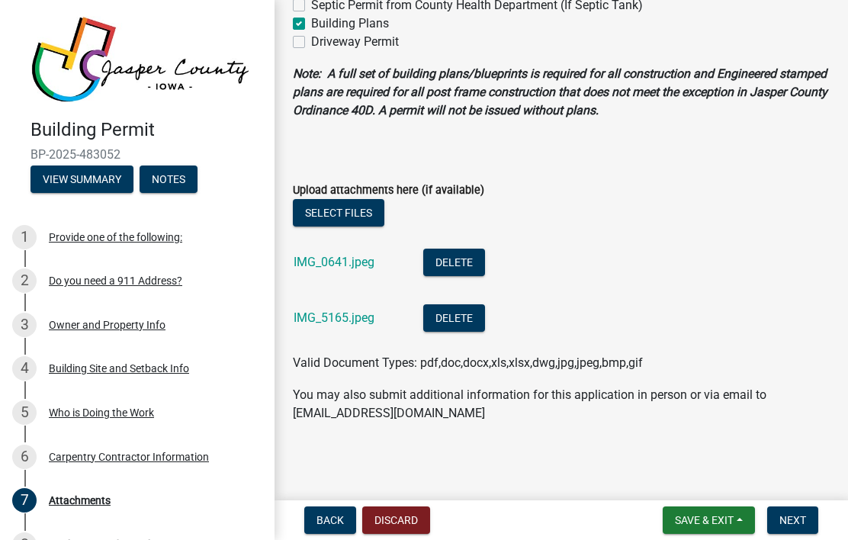
scroll to position [162, 0]
click at [793, 527] on button "Next" at bounding box center [792, 519] width 51 height 27
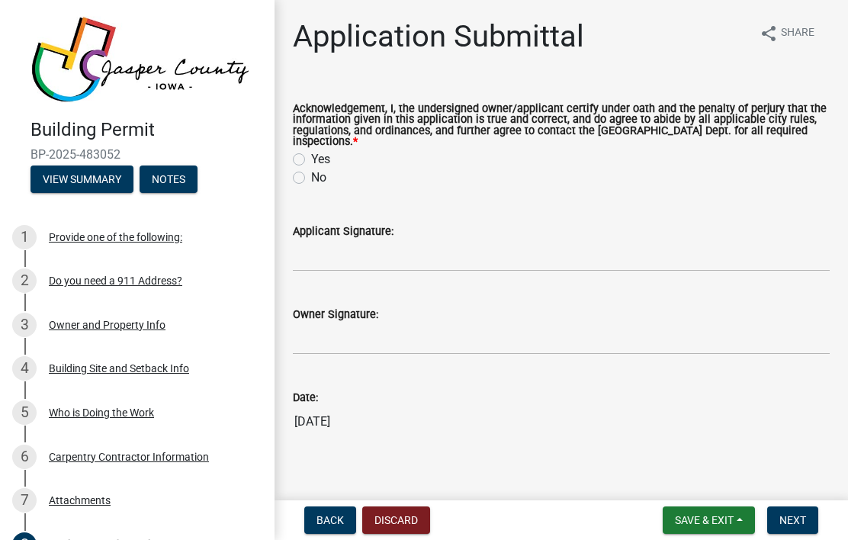
click at [311, 159] on label "Yes" at bounding box center [320, 159] width 19 height 18
click at [311, 159] on input "Yes" at bounding box center [316, 155] width 10 height 10
radio input "true"
click at [442, 251] on input "Applicant Signature:" at bounding box center [561, 255] width 537 height 31
click at [626, 256] on input "[PERSON_NAME]" at bounding box center [561, 255] width 537 height 31
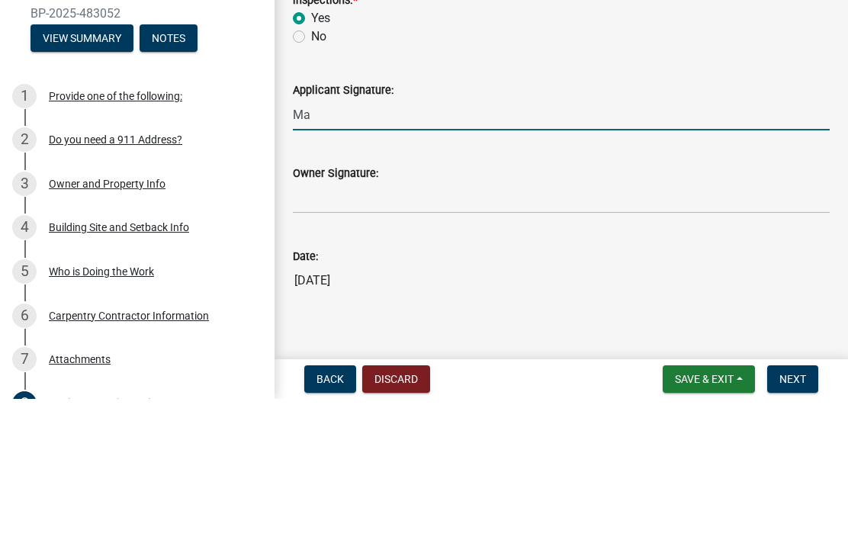
type input "M"
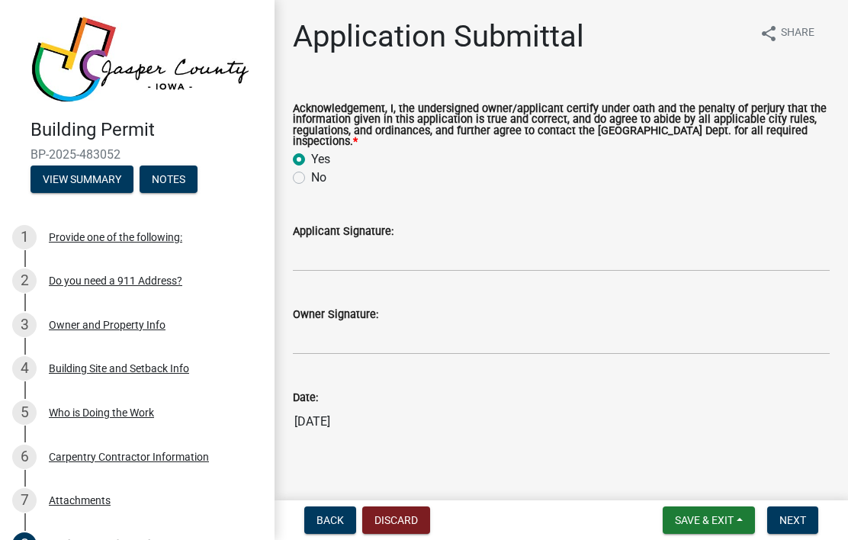
click at [793, 514] on span "Next" at bounding box center [792, 520] width 27 height 12
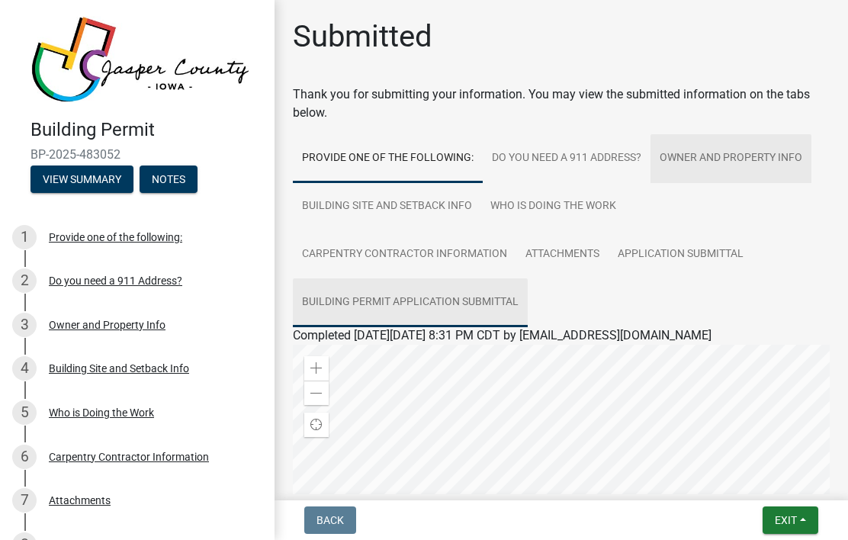
click at [474, 299] on link "Building Permit Application Submittal" at bounding box center [410, 302] width 235 height 49
